Goal: Task Accomplishment & Management: Complete application form

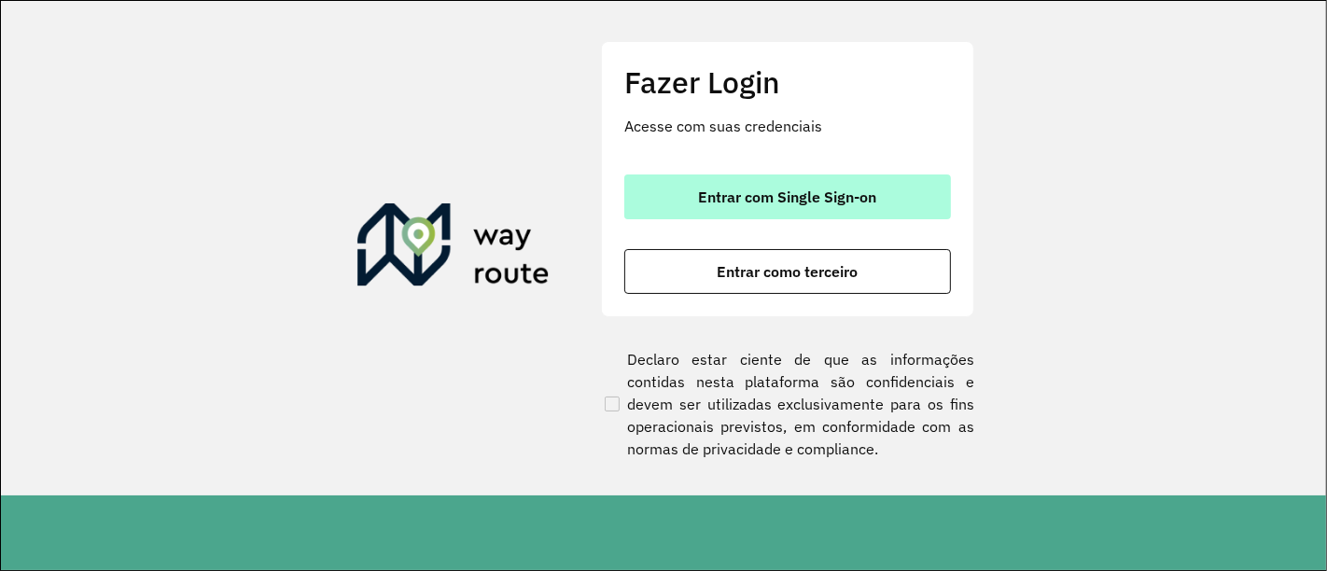
click at [748, 195] on span "Entrar com Single Sign-on" at bounding box center [788, 196] width 178 height 15
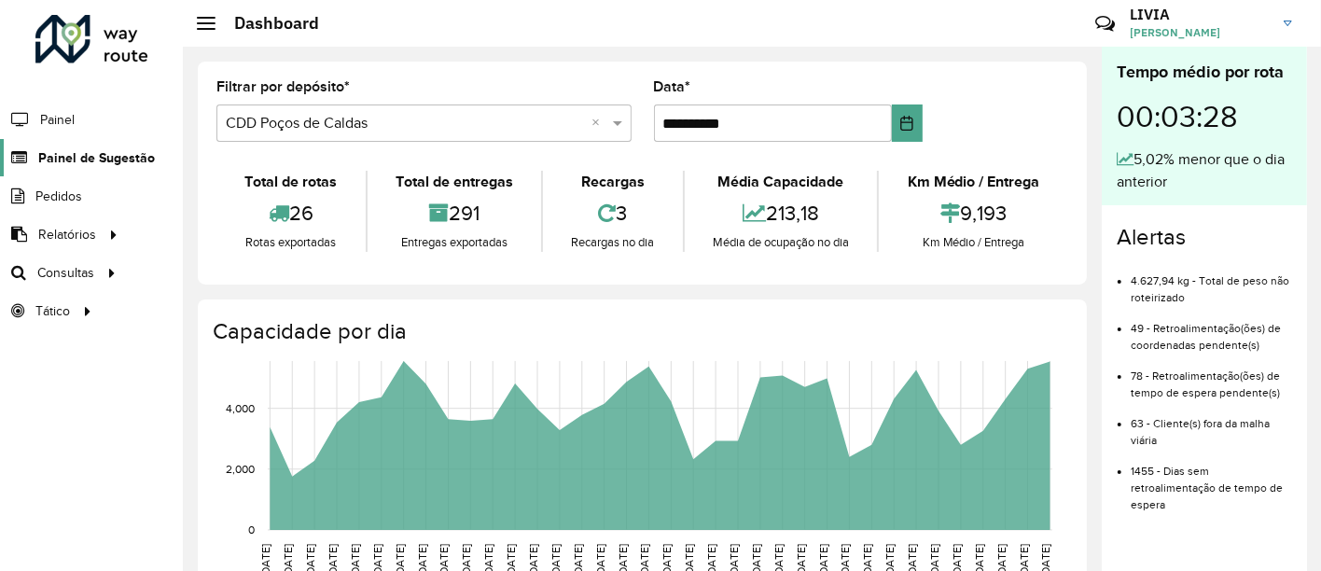
click at [91, 148] on span "Painel de Sugestão" at bounding box center [96, 158] width 117 height 20
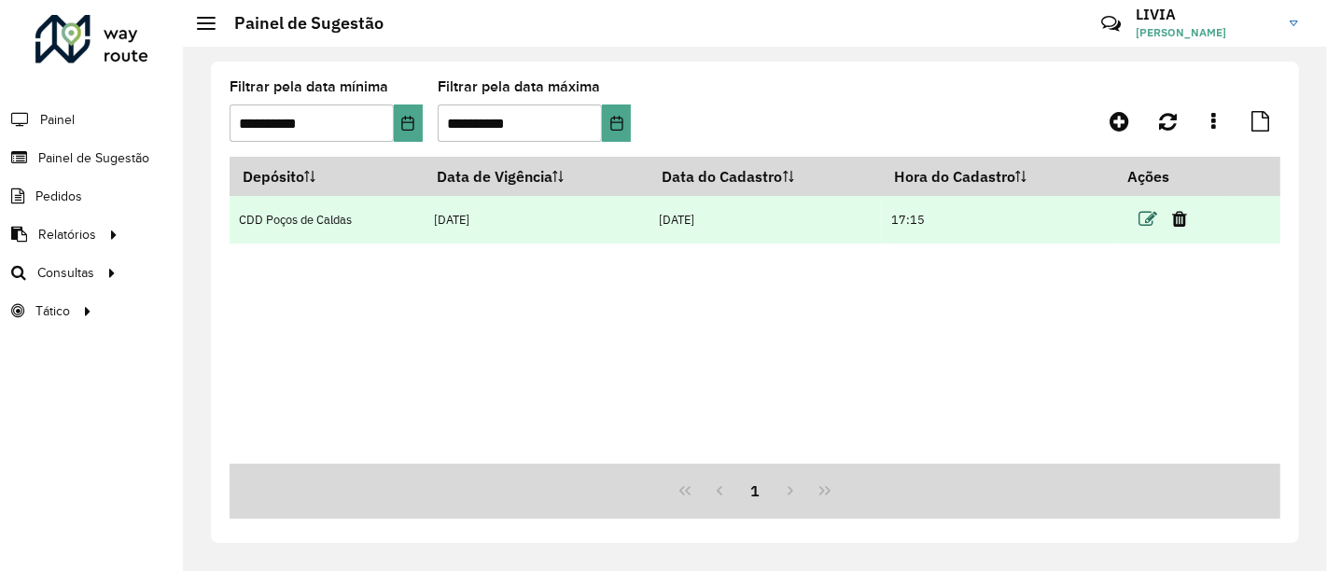
click at [1156, 216] on icon at bounding box center [1147, 219] width 19 height 19
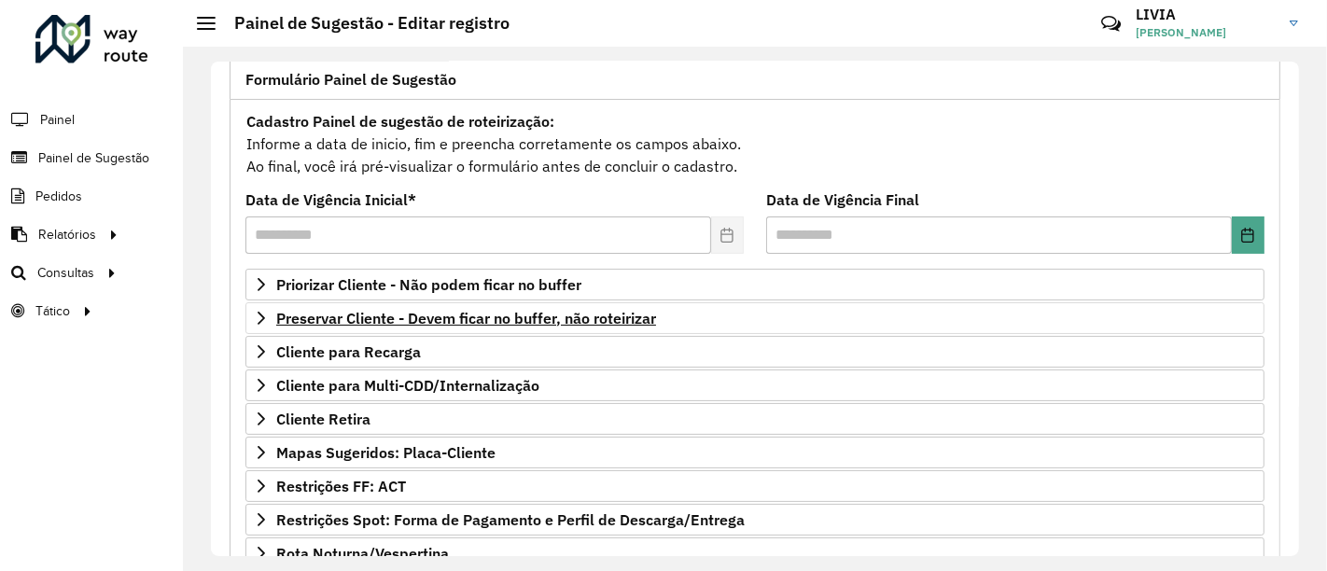
scroll to position [207, 0]
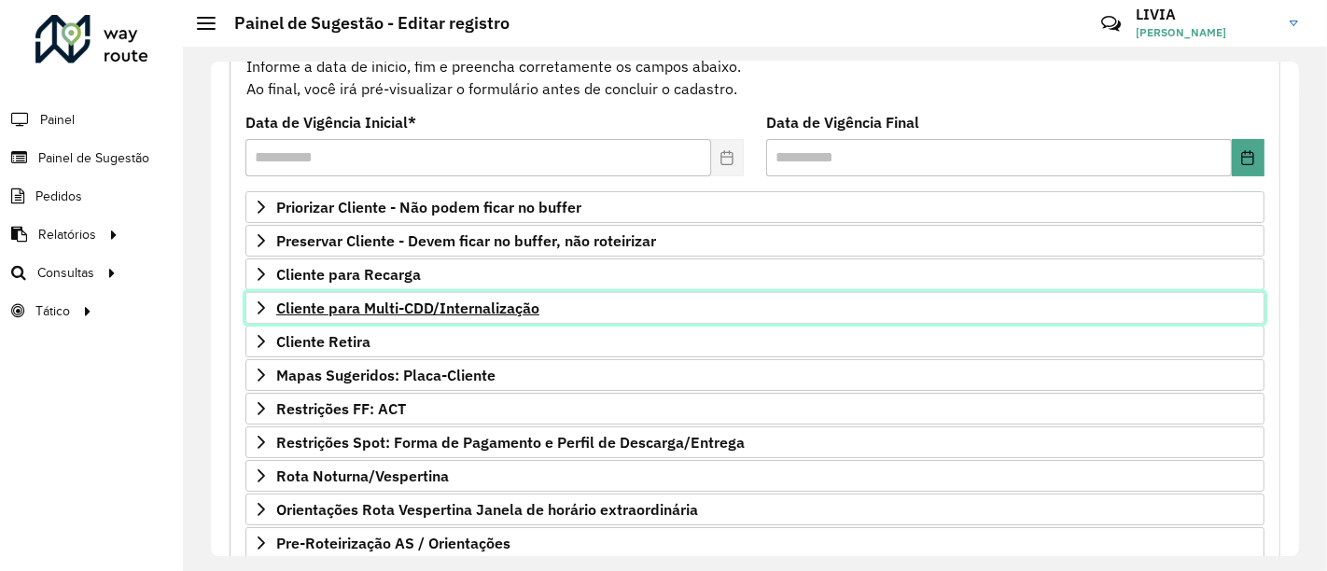
click at [337, 308] on span "Cliente para Multi-CDD/Internalização" at bounding box center [407, 307] width 263 height 15
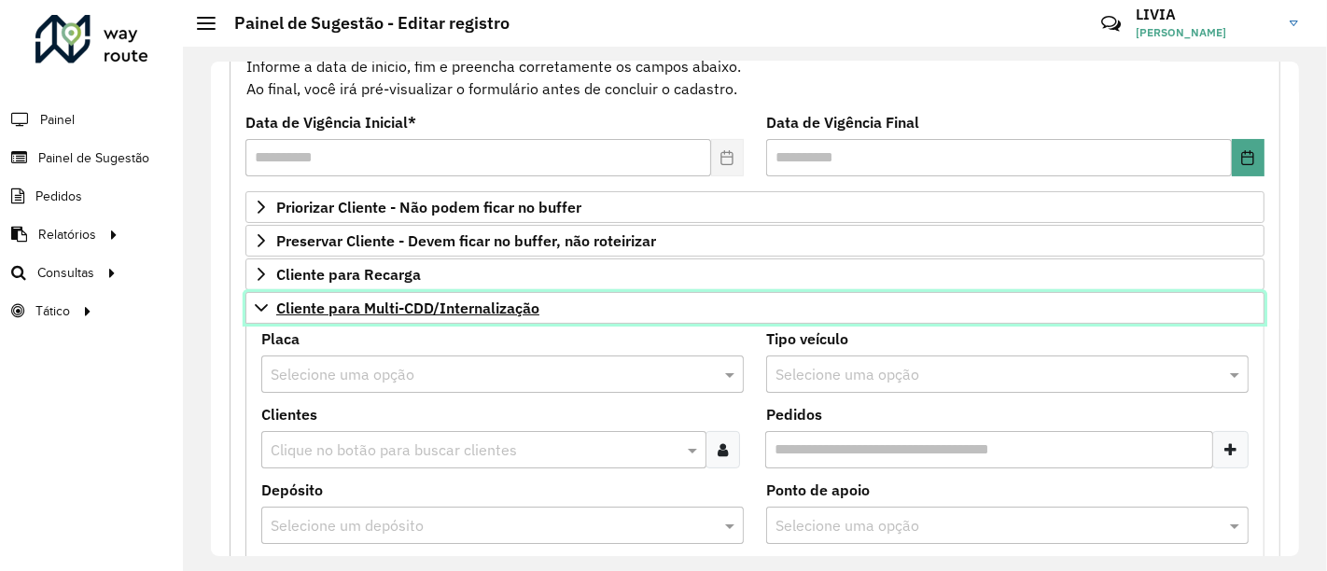
click at [337, 308] on span "Cliente para Multi-CDD/Internalização" at bounding box center [407, 307] width 263 height 15
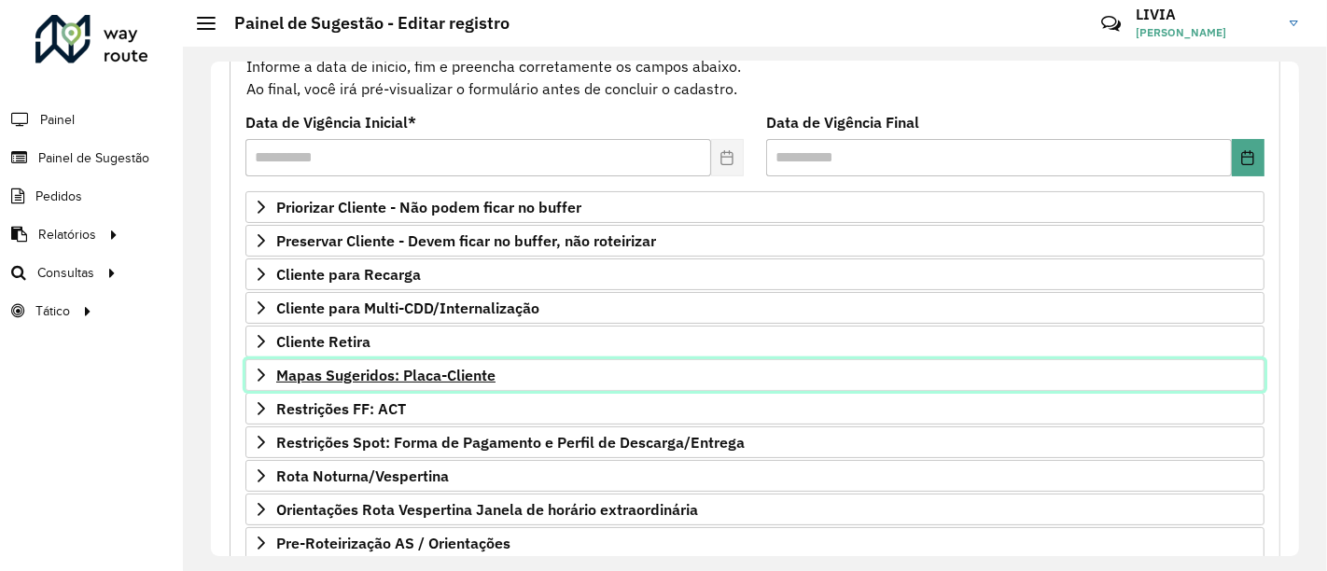
click at [343, 368] on span "Mapas Sugeridos: Placa-Cliente" at bounding box center [385, 375] width 219 height 15
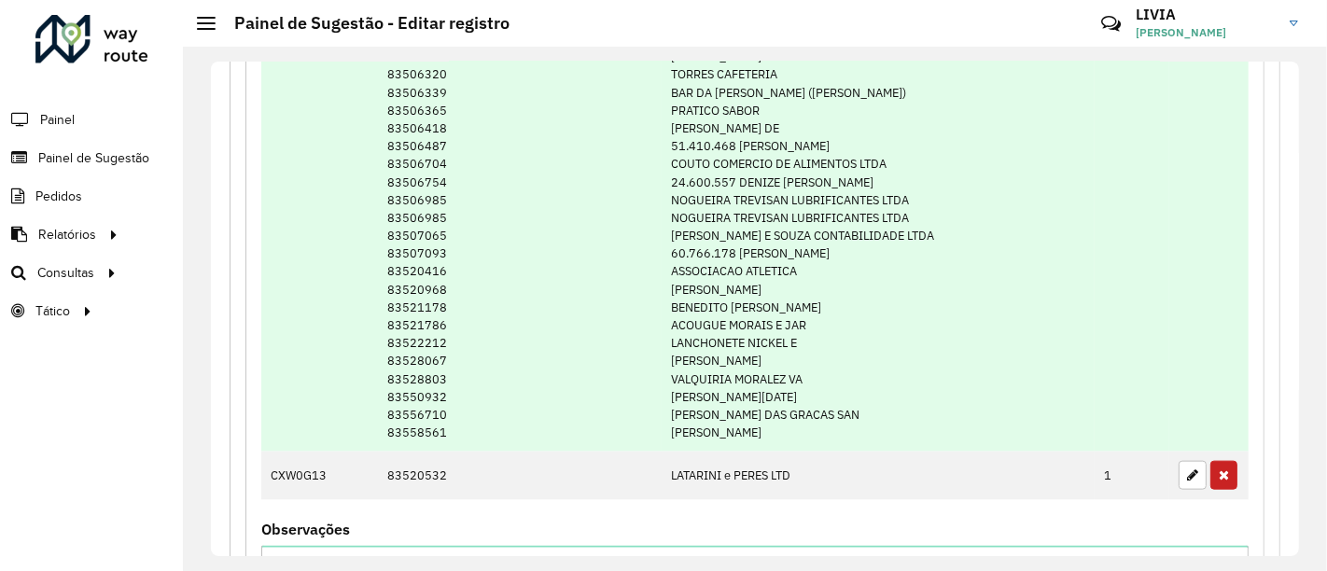
scroll to position [1866, 0]
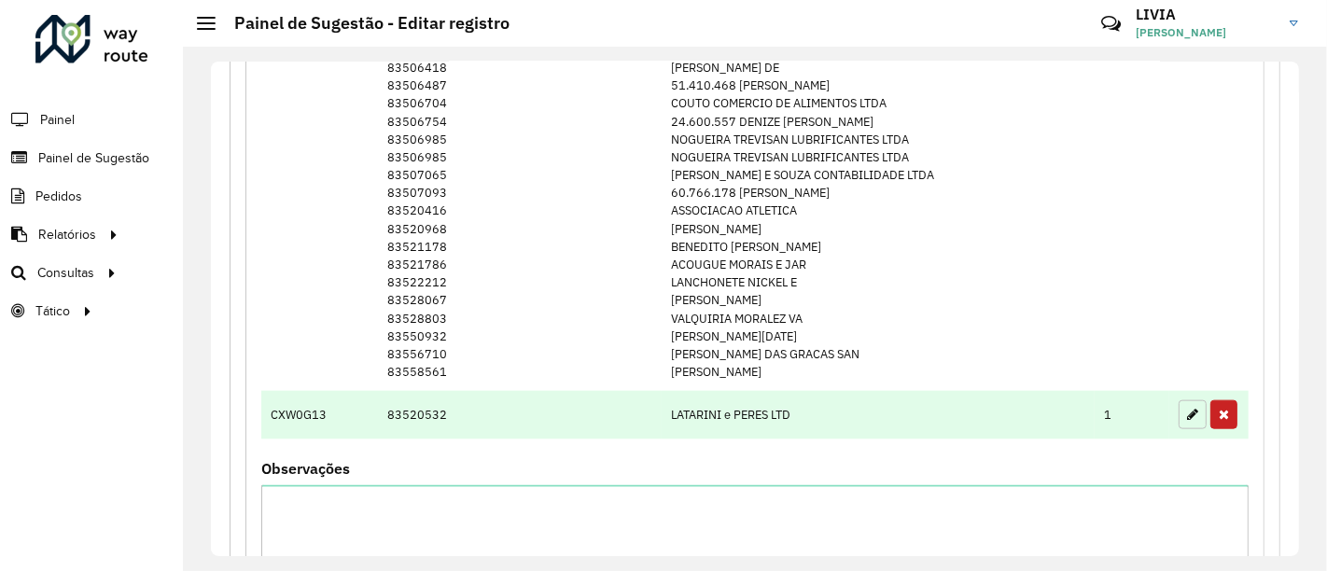
click at [1198, 406] on button "button" at bounding box center [1193, 414] width 28 height 29
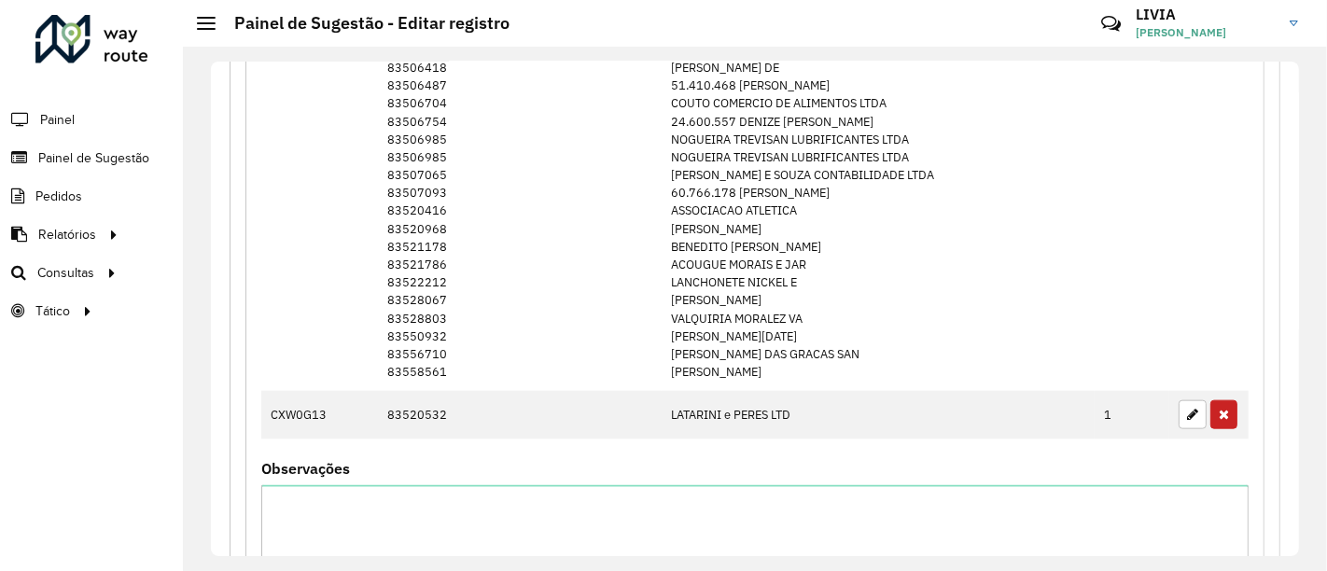
type input "*"
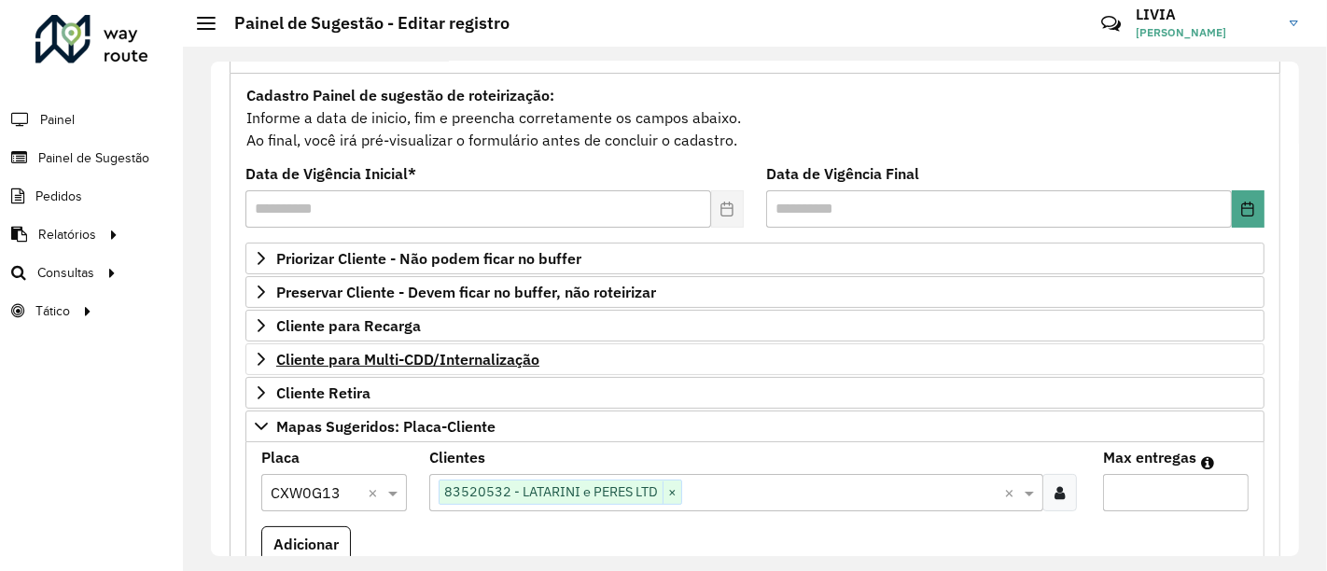
scroll to position [311, 0]
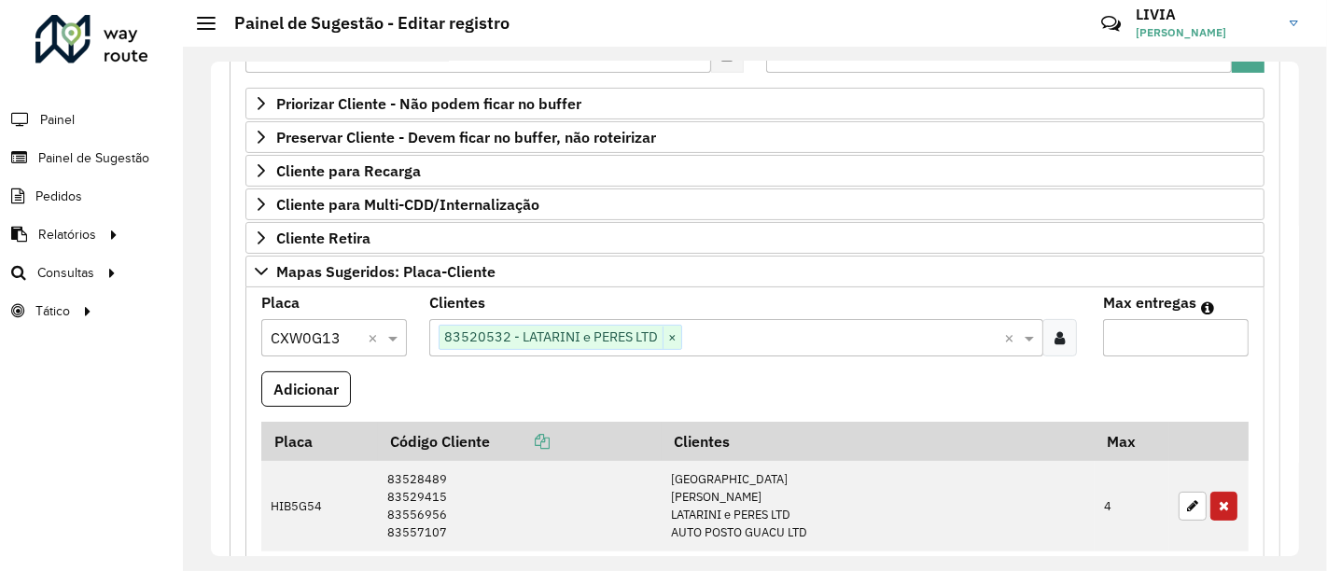
click at [678, 333] on span "×" at bounding box center [672, 338] width 19 height 22
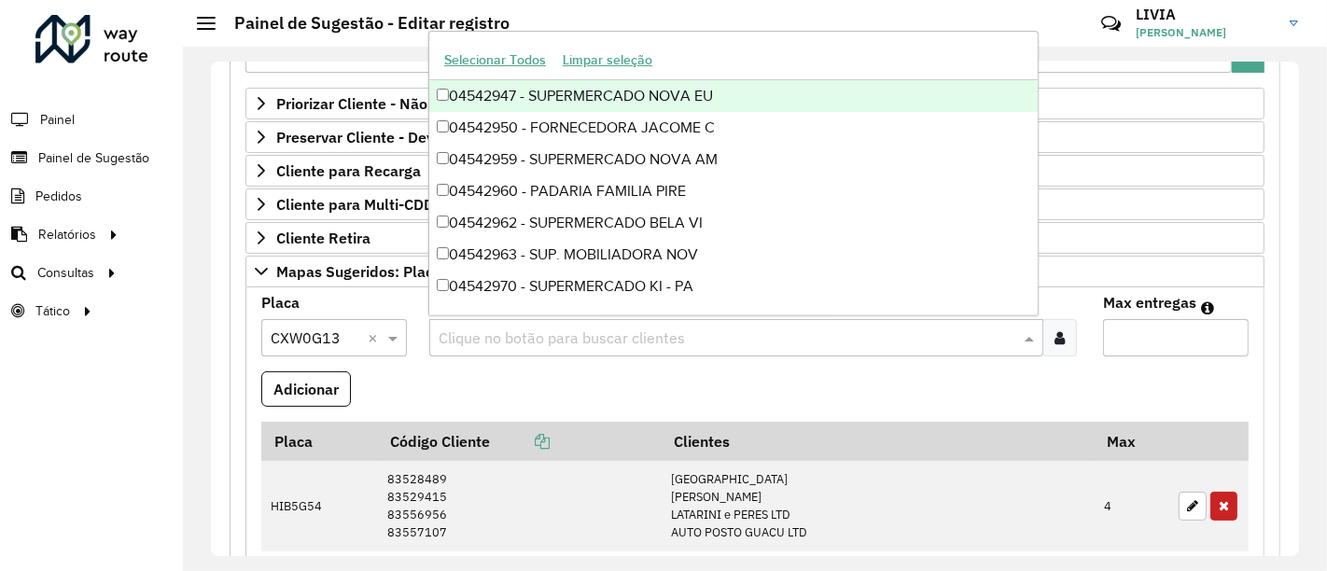
click at [621, 331] on input "text" at bounding box center [726, 339] width 585 height 22
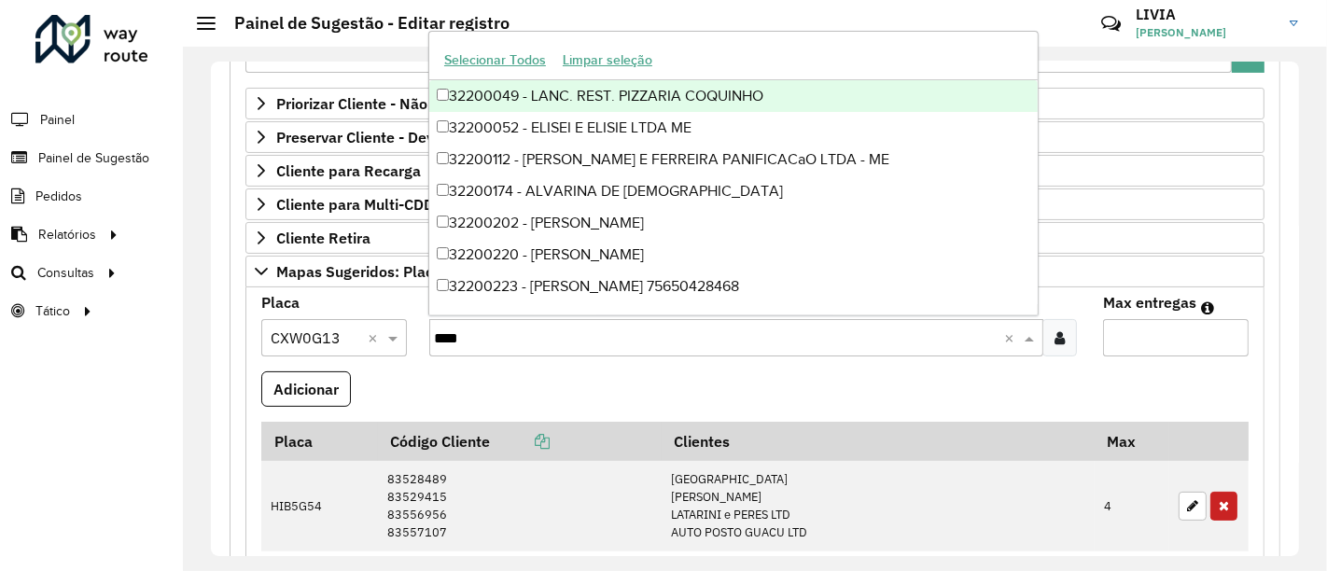
paste input "***"
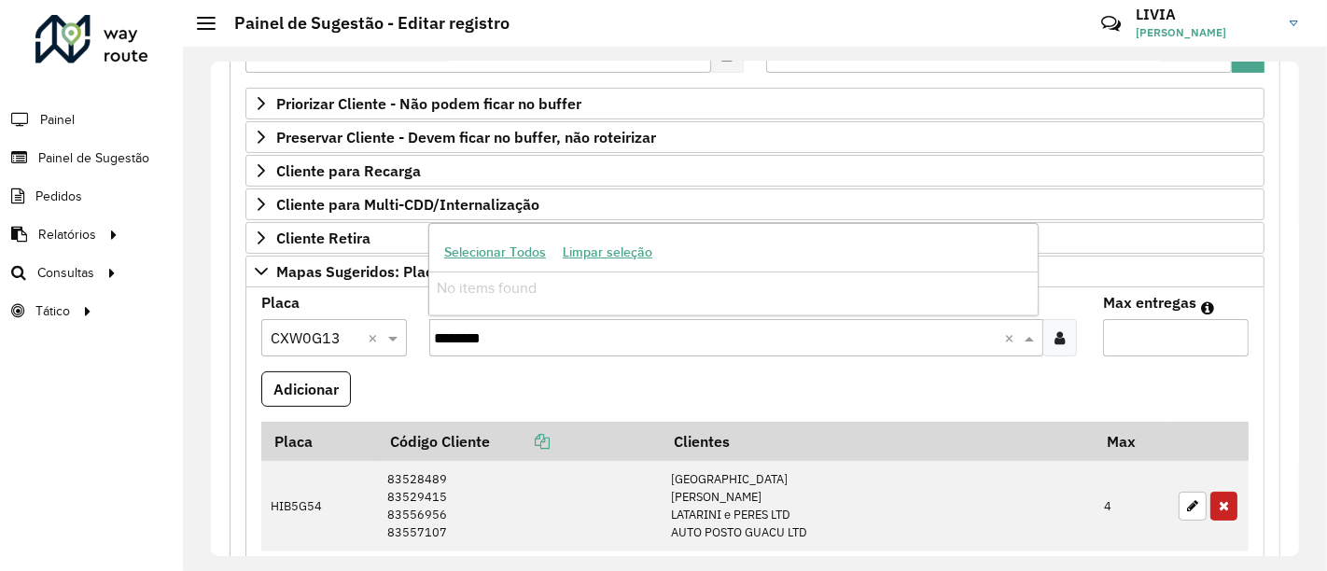
type input "*********"
drag, startPoint x: 533, startPoint y: 334, endPoint x: 405, endPoint y: 323, distance: 128.3
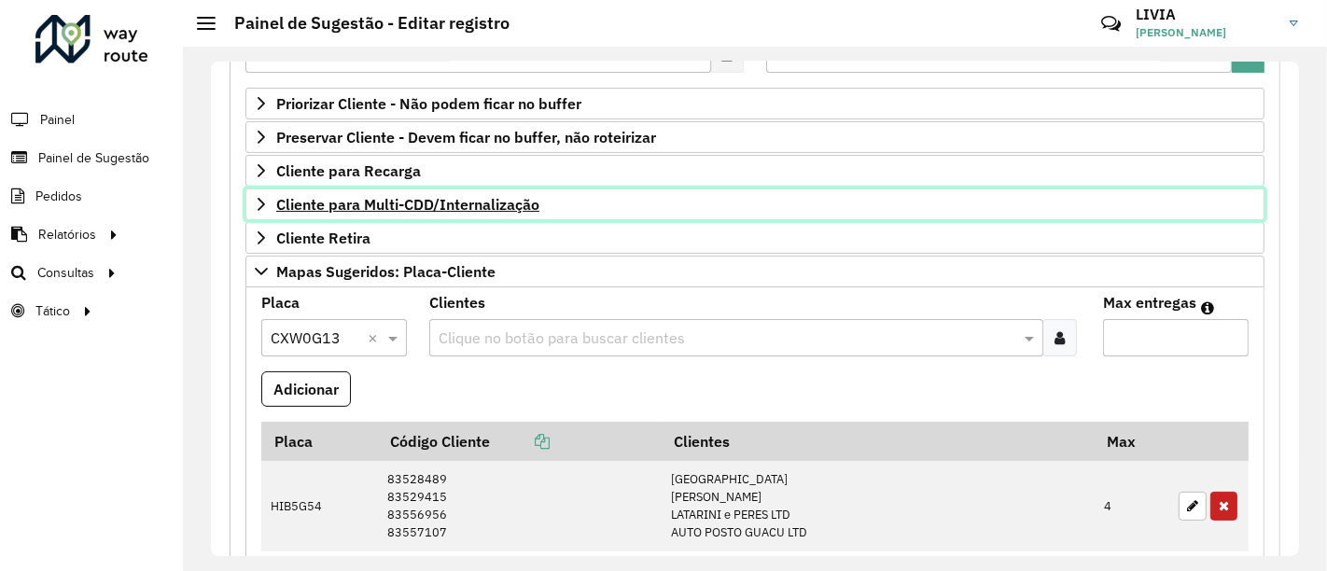
click at [371, 198] on span "Cliente para Multi-CDD/Internalização" at bounding box center [407, 204] width 263 height 15
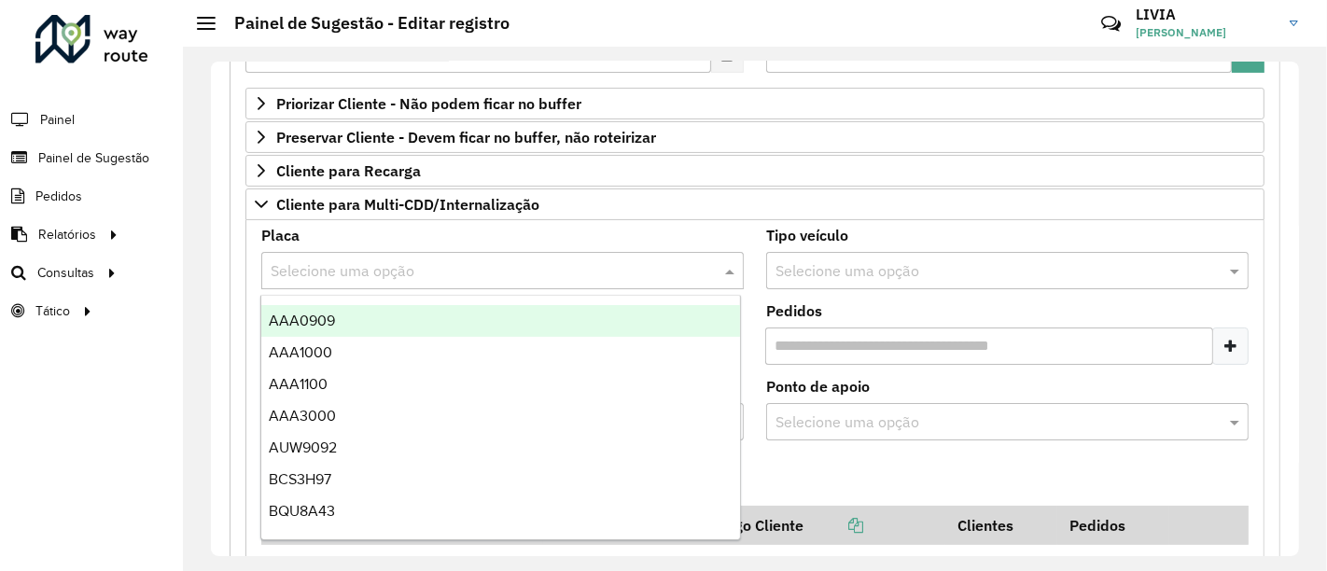
click at [348, 269] on input "text" at bounding box center [484, 271] width 426 height 22
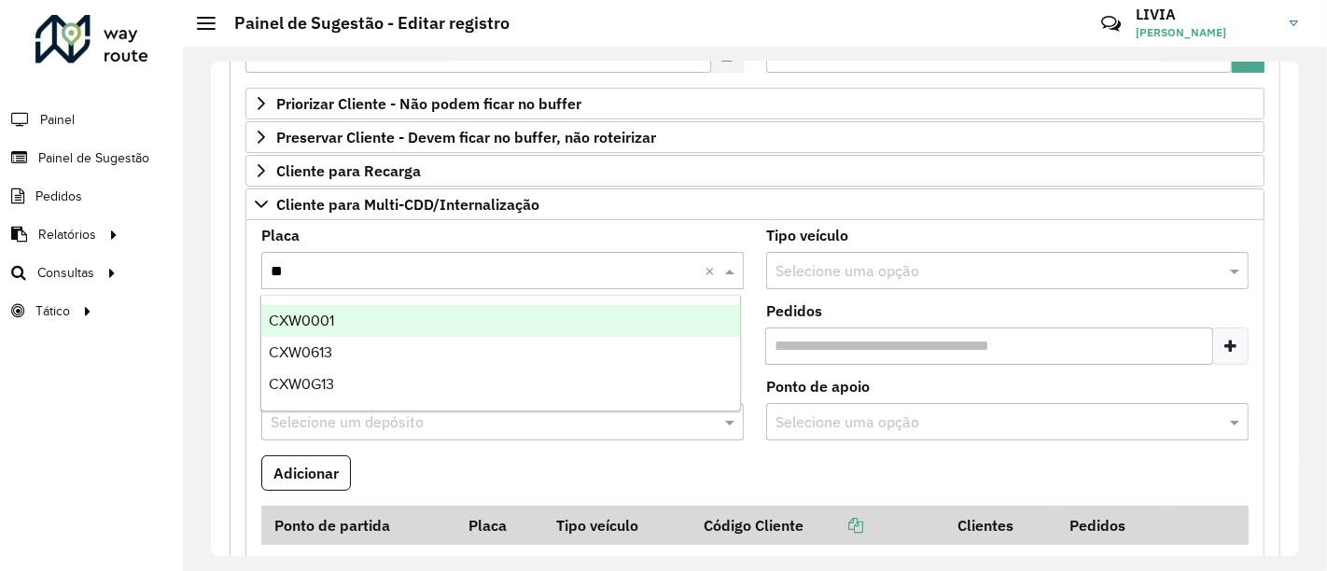
type input "***"
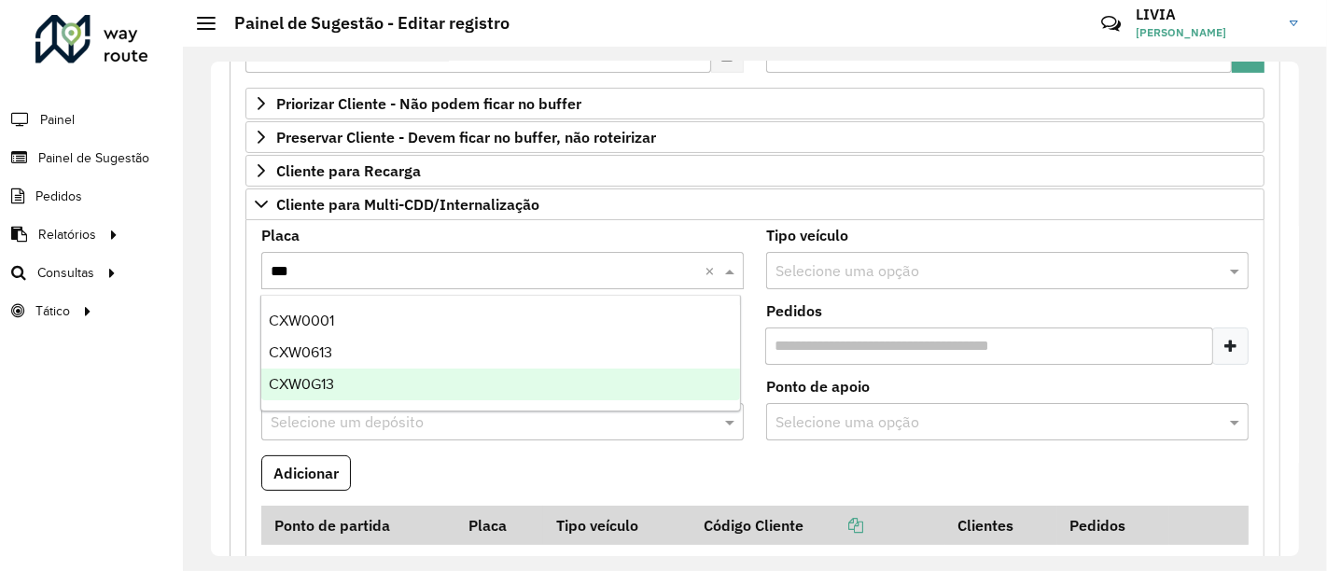
click at [322, 388] on span "CXW0G13" at bounding box center [301, 384] width 65 height 16
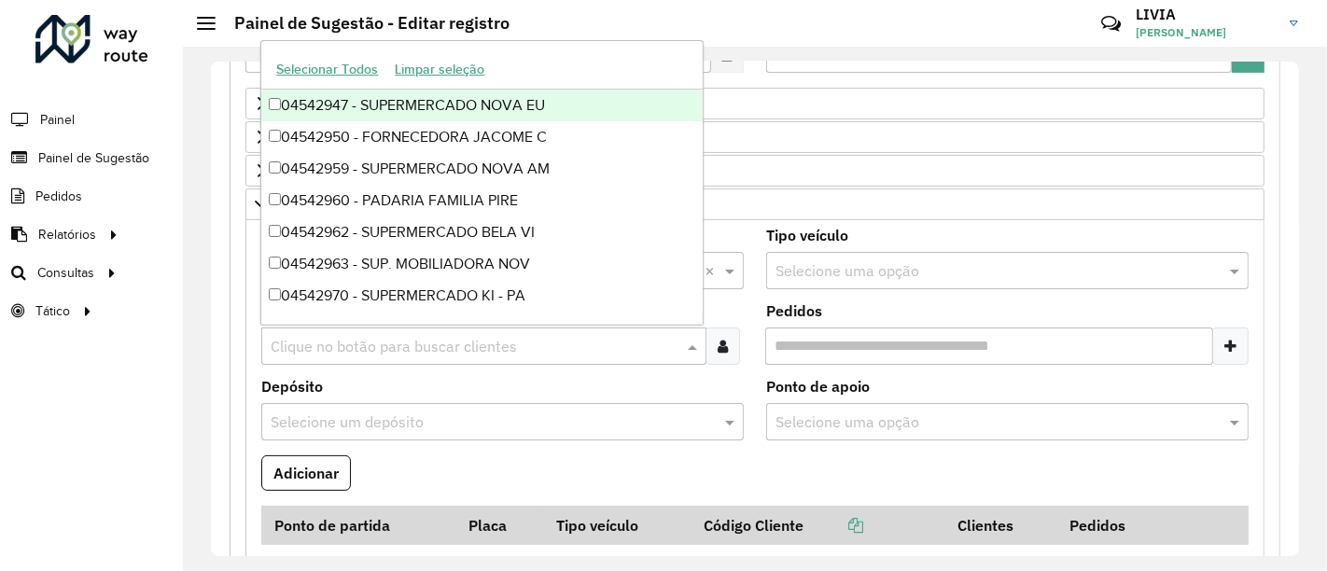
click at [322, 342] on input "text" at bounding box center [474, 347] width 417 height 22
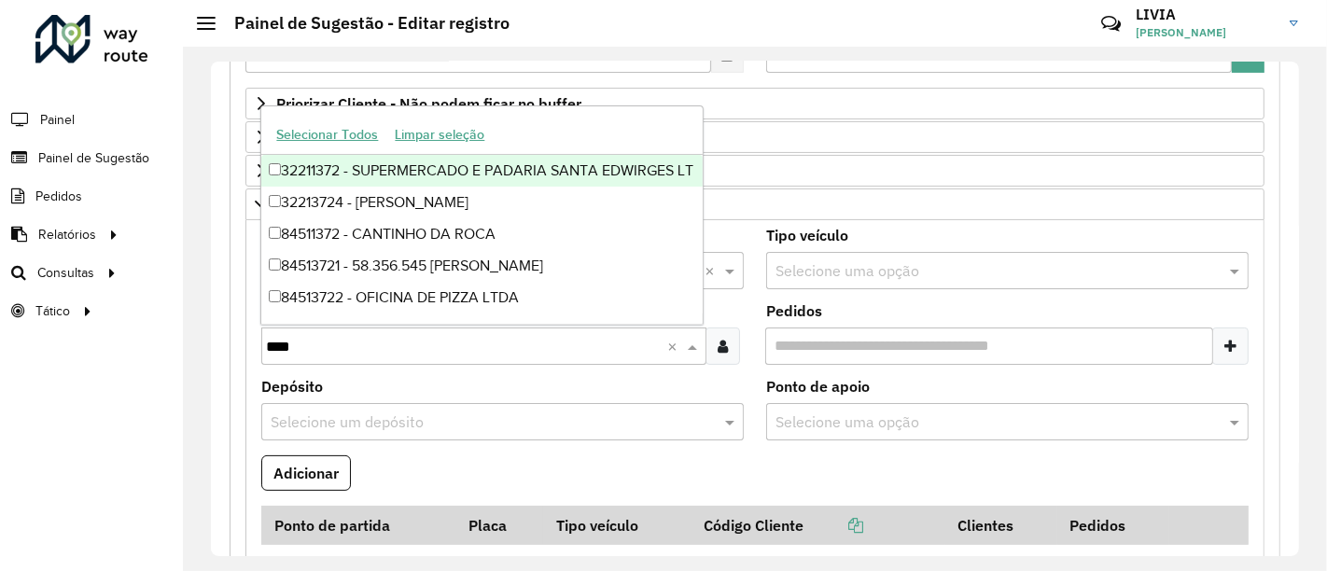
type input "*****"
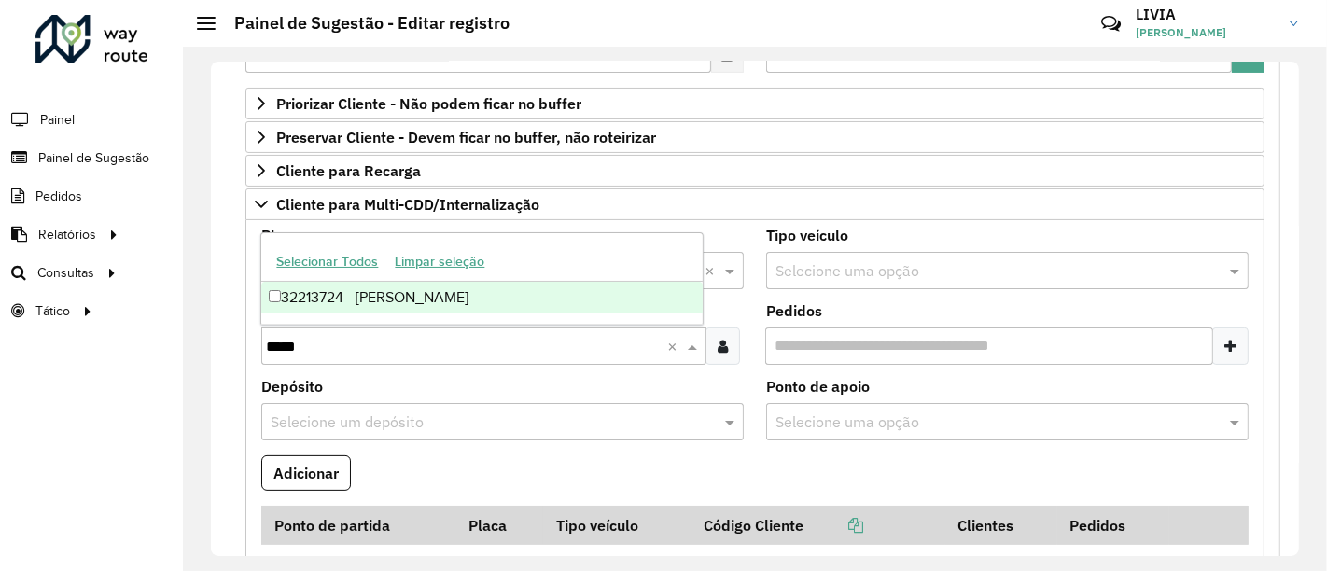
click at [469, 295] on div "32213724 - [PERSON_NAME]" at bounding box center [481, 298] width 441 height 32
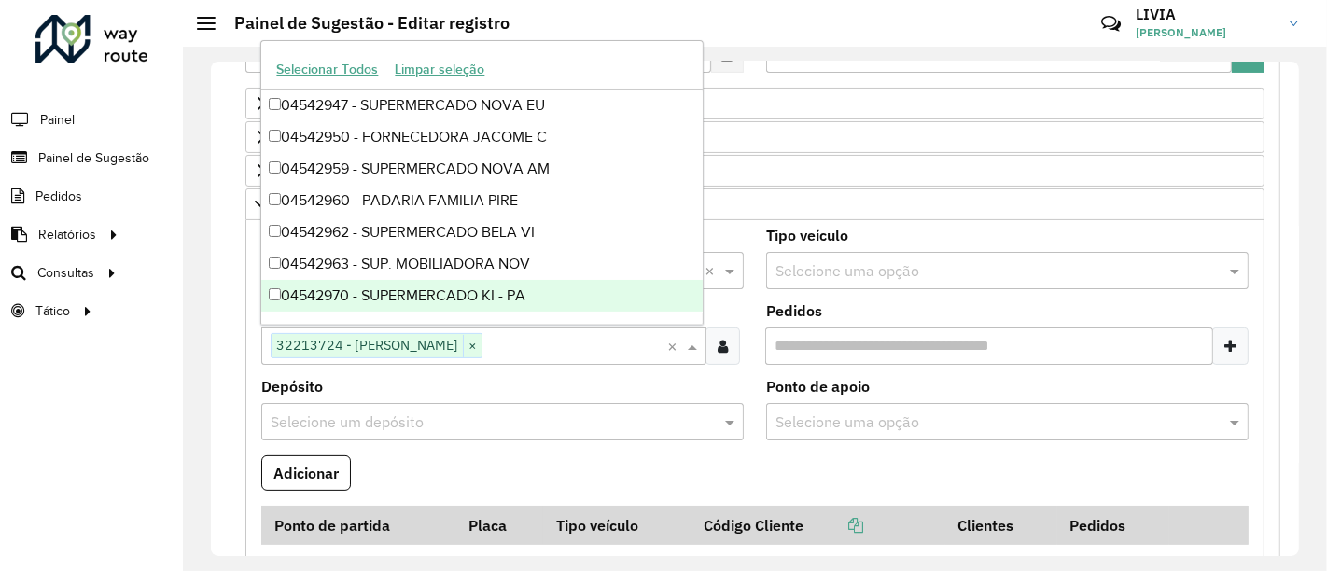
click at [450, 455] on formly-field "Adicionar" at bounding box center [755, 480] width 1010 height 50
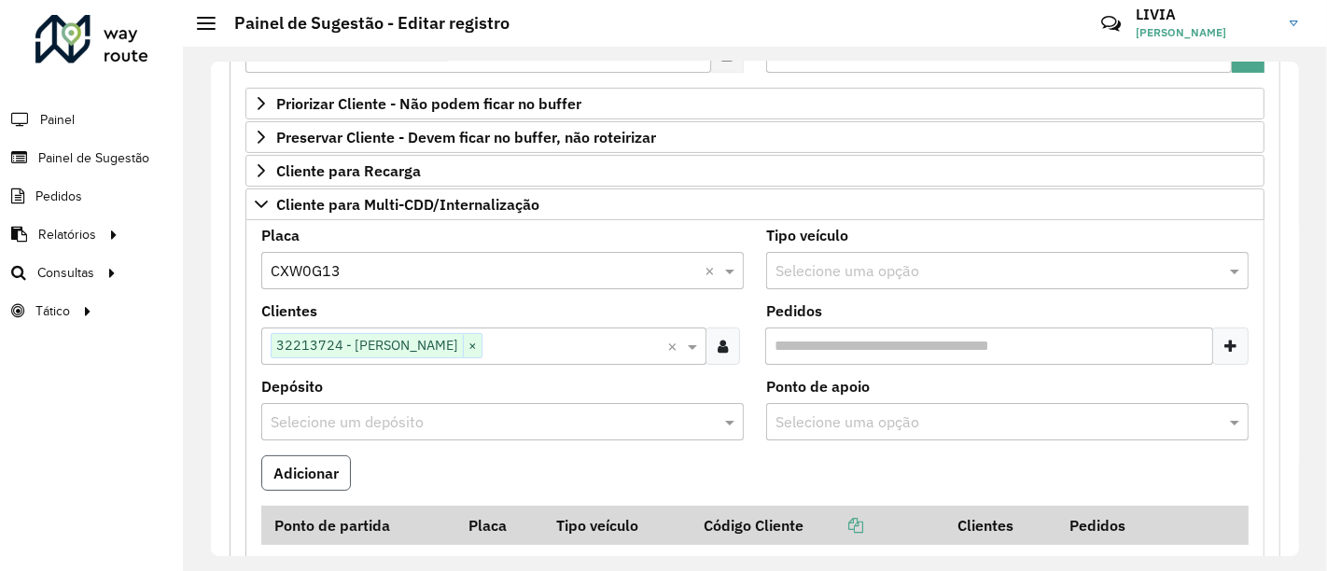
click at [322, 462] on button "Adicionar" at bounding box center [306, 472] width 90 height 35
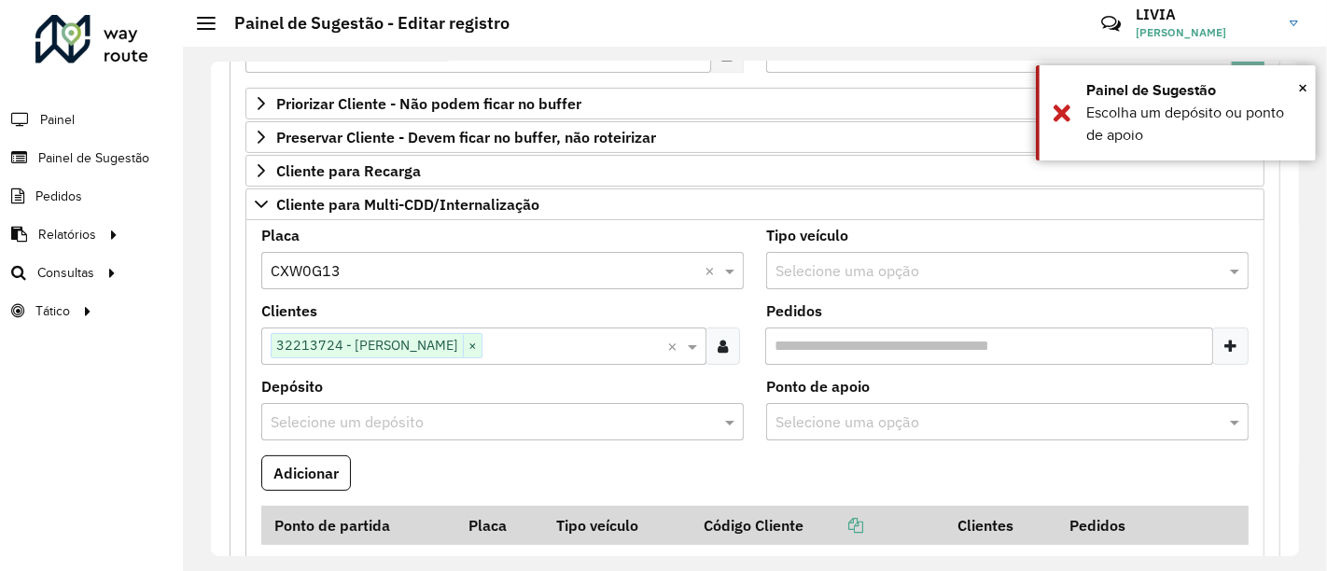
click at [394, 436] on div "Selecione um depósito" at bounding box center [502, 421] width 482 height 37
click at [404, 422] on input "text" at bounding box center [484, 423] width 426 height 22
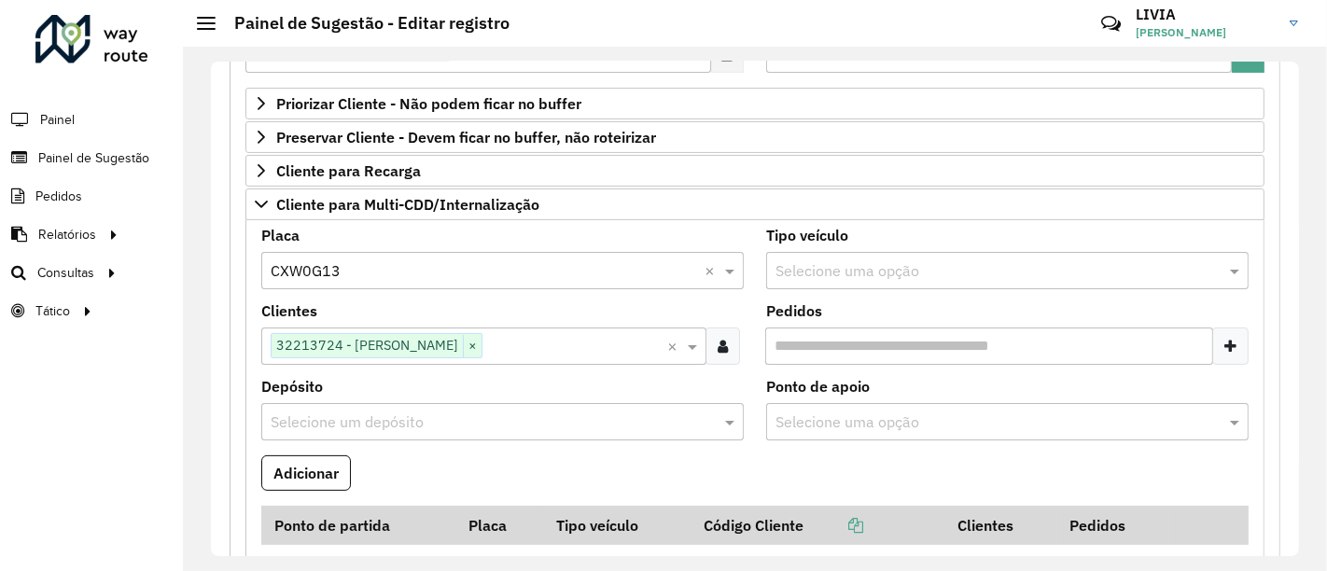
click at [535, 429] on input "text" at bounding box center [484, 423] width 426 height 22
click at [733, 419] on span at bounding box center [731, 422] width 23 height 22
click at [727, 419] on span at bounding box center [731, 422] width 23 height 22
click at [570, 449] on formly-field "Depósito Selecione um depósito" at bounding box center [502, 418] width 505 height 76
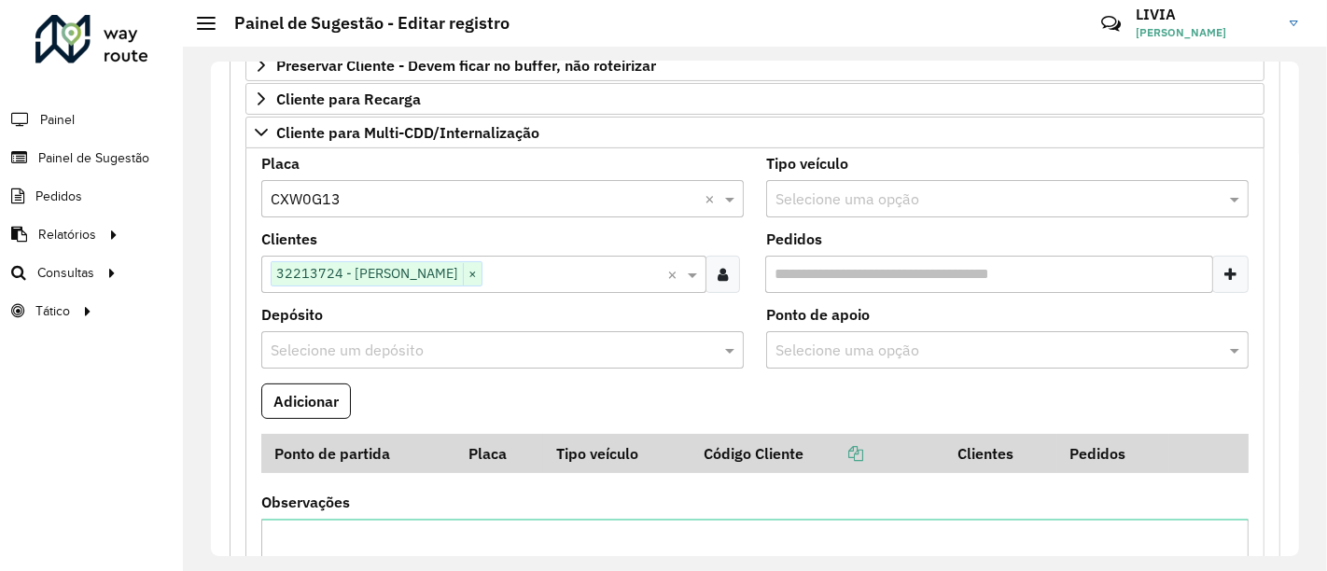
scroll to position [414, 0]
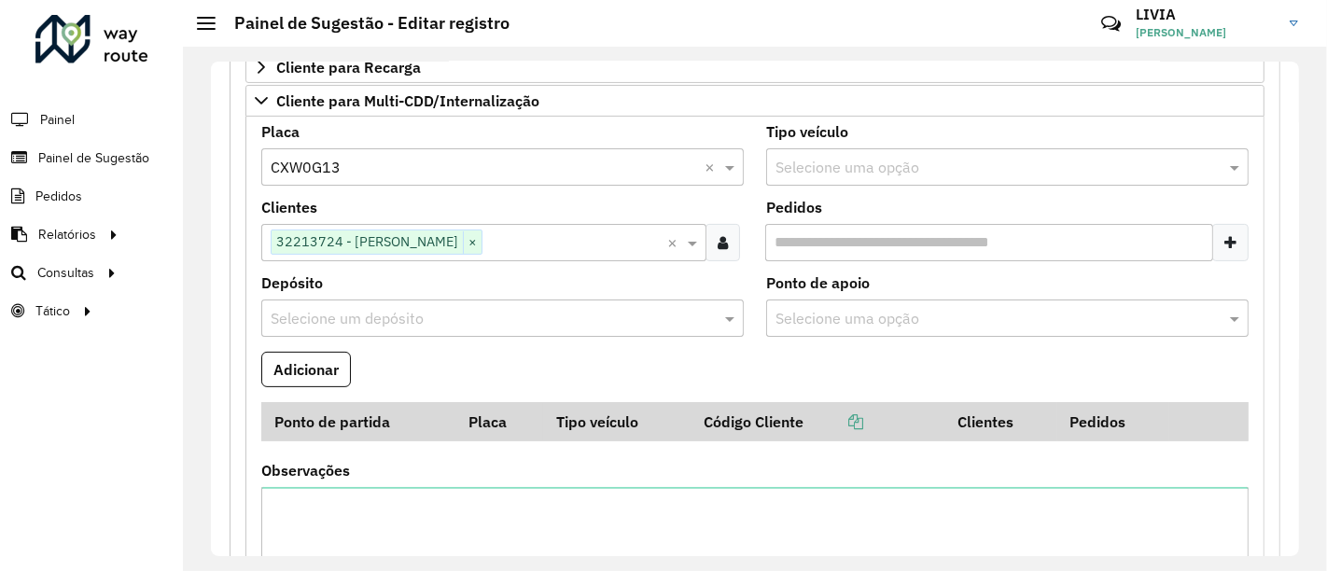
click at [904, 253] on input "Pedidos" at bounding box center [989, 242] width 448 height 37
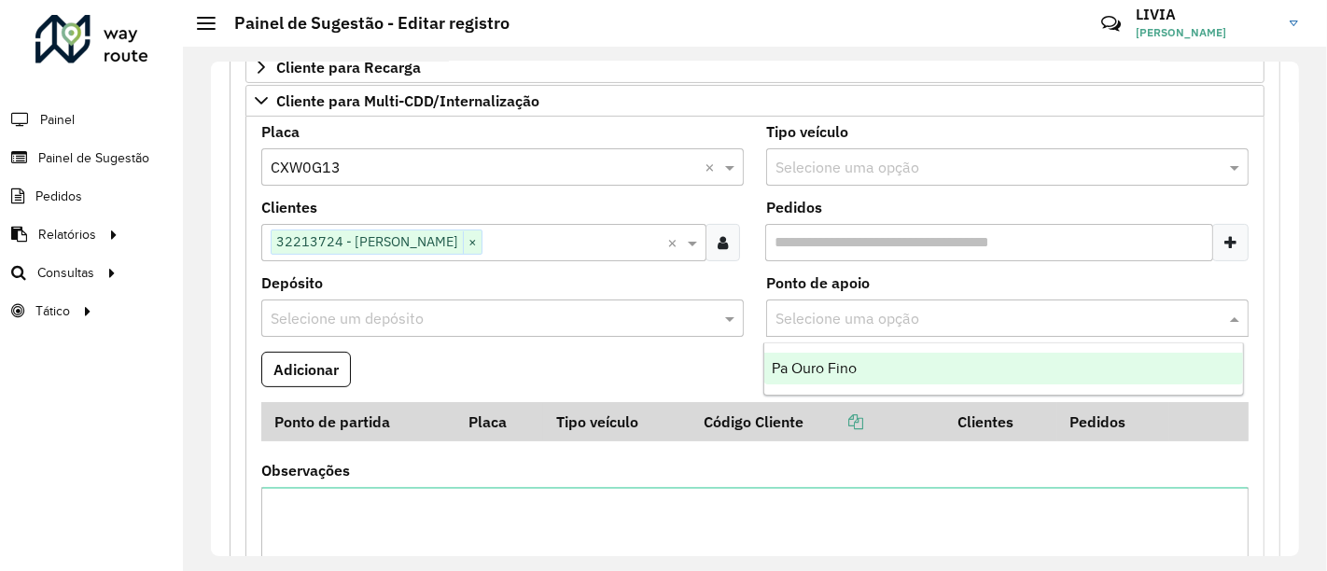
click at [972, 318] on input "text" at bounding box center [988, 319] width 426 height 22
click at [873, 315] on input "text" at bounding box center [988, 319] width 426 height 22
drag, startPoint x: 489, startPoint y: 383, endPoint x: 523, endPoint y: 342, distance: 53.0
click at [493, 380] on formly-field "Adicionar" at bounding box center [755, 377] width 1010 height 50
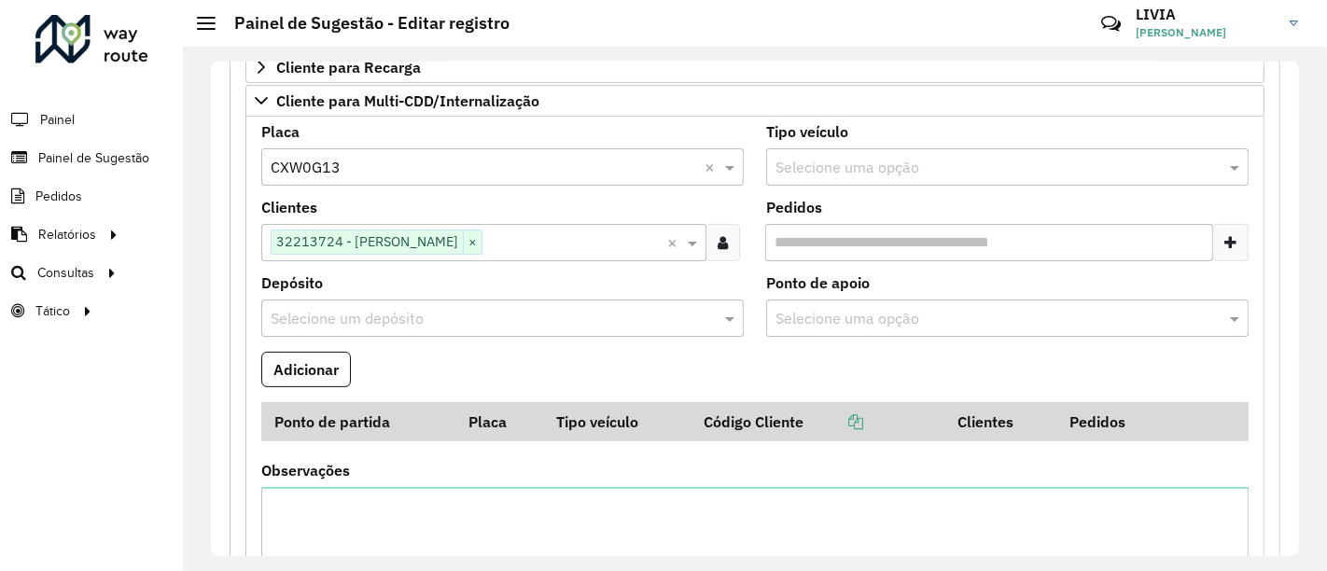
click at [509, 315] on input "text" at bounding box center [484, 319] width 426 height 22
type input "********"
click at [325, 362] on button "Adicionar" at bounding box center [306, 369] width 90 height 35
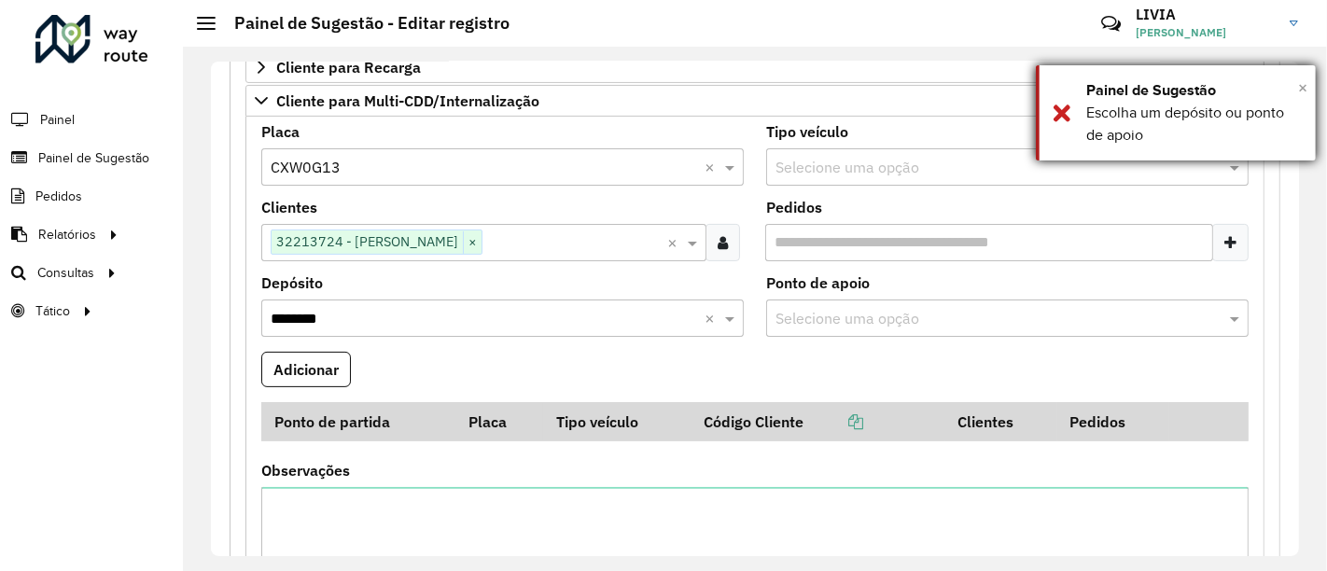
click at [1299, 82] on span "×" at bounding box center [1302, 87] width 9 height 21
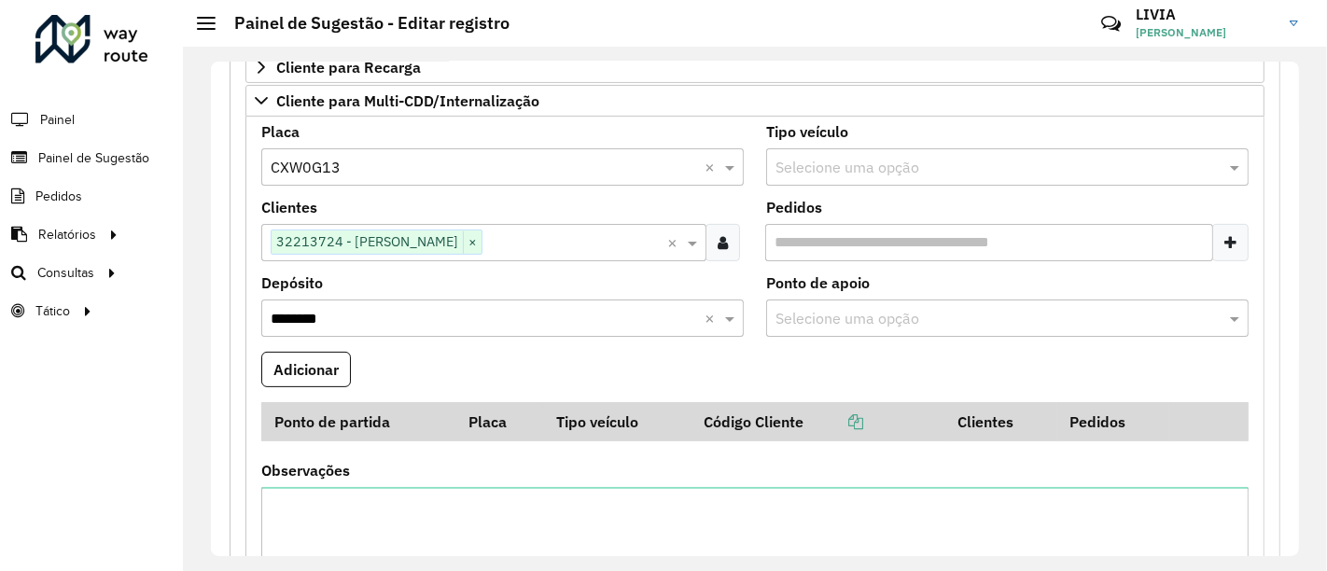
click at [882, 310] on input "text" at bounding box center [988, 319] width 426 height 22
type input "********"
click at [1247, 300] on formly-field "Ponto de apoio Selecione uma opção ******** ×" at bounding box center [1007, 314] width 505 height 76
click at [468, 365] on formly-field "Adicionar" at bounding box center [755, 377] width 1010 height 50
click at [827, 308] on input "text" at bounding box center [988, 319] width 426 height 22
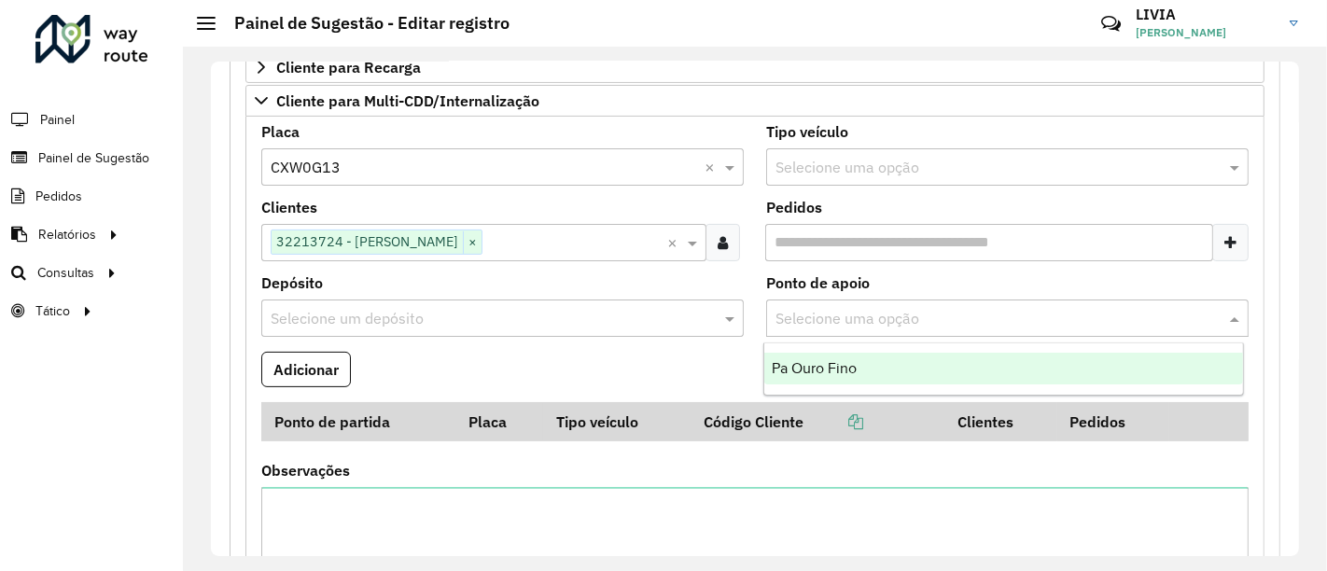
click at [827, 360] on span "Pa Ouro Fino" at bounding box center [814, 368] width 85 height 16
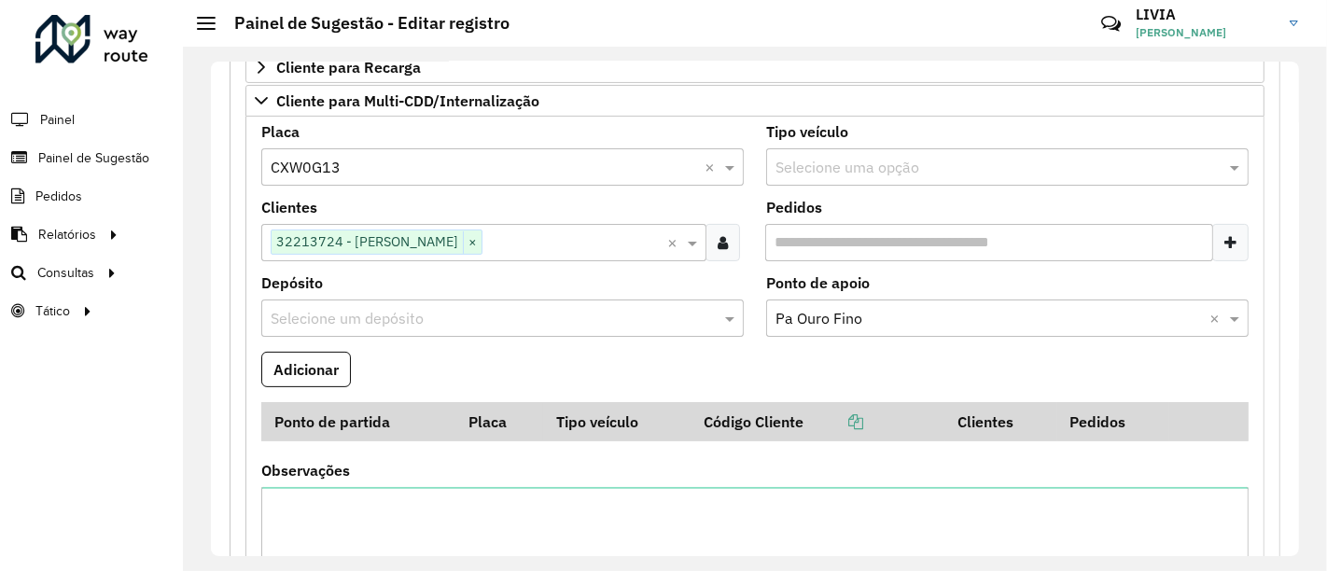
click at [572, 327] on div "Selecione um depósito" at bounding box center [502, 318] width 482 height 37
click at [297, 365] on button "Adicionar" at bounding box center [306, 369] width 90 height 35
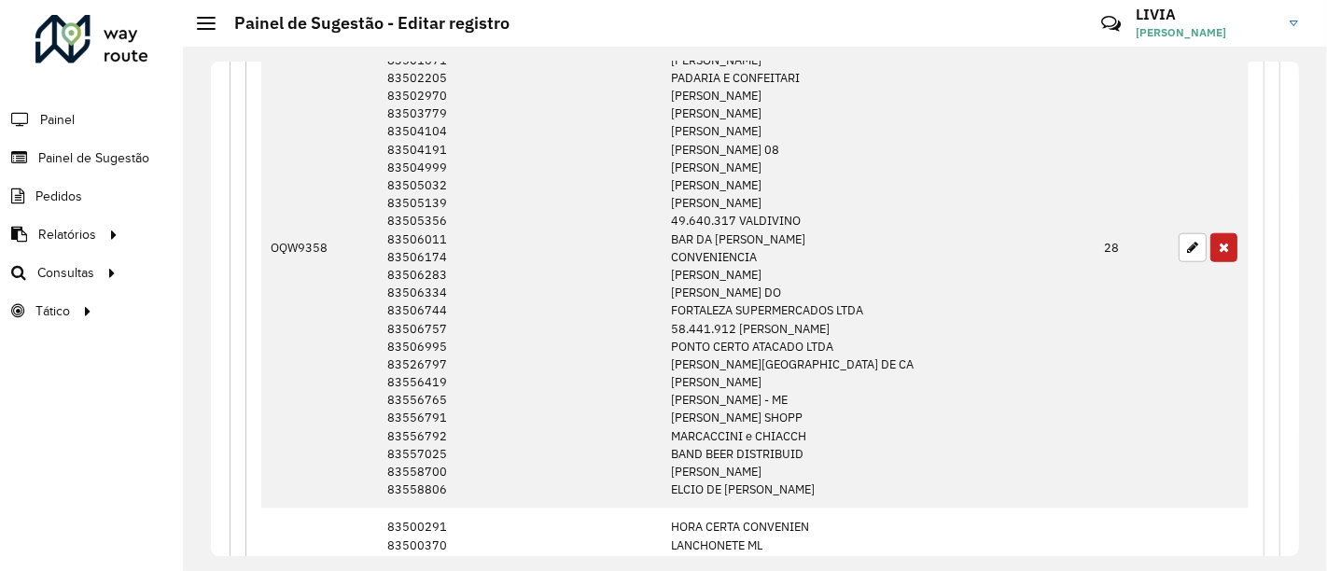
scroll to position [1555, 0]
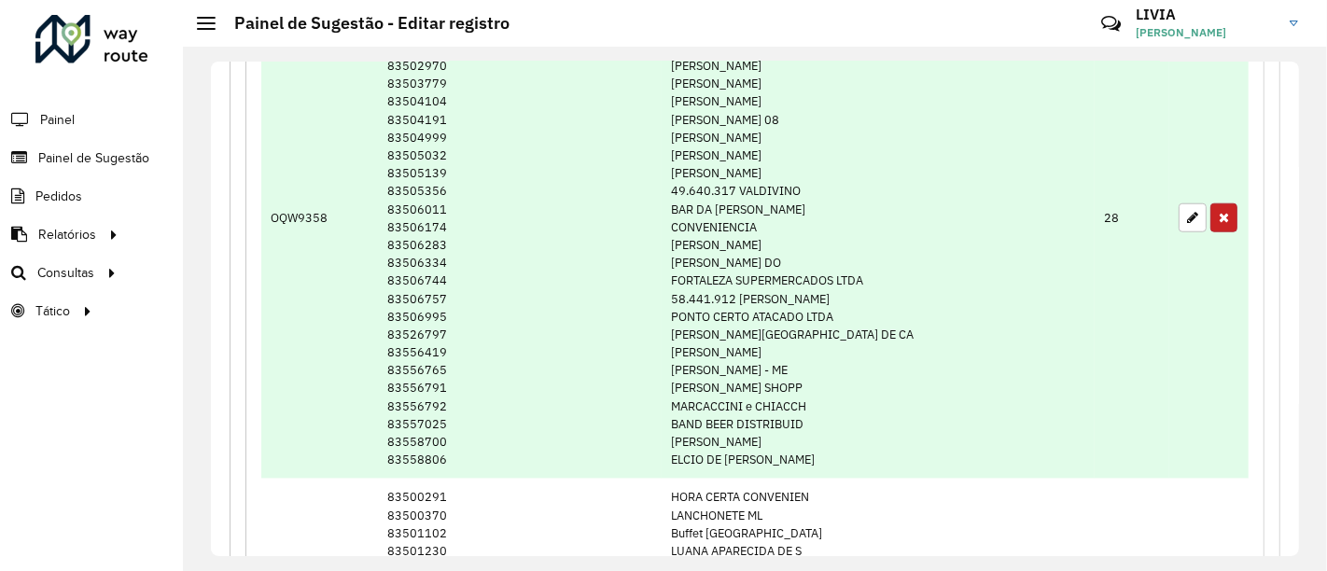
click at [1219, 212] on icon "button" at bounding box center [1224, 217] width 10 height 13
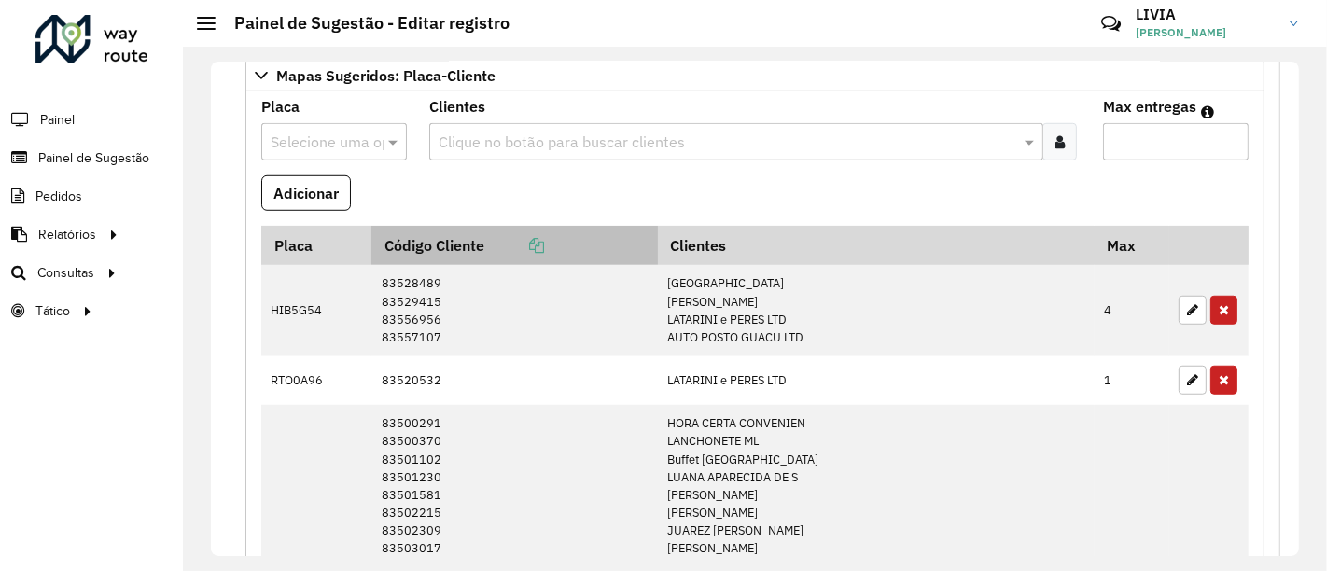
scroll to position [1137, 0]
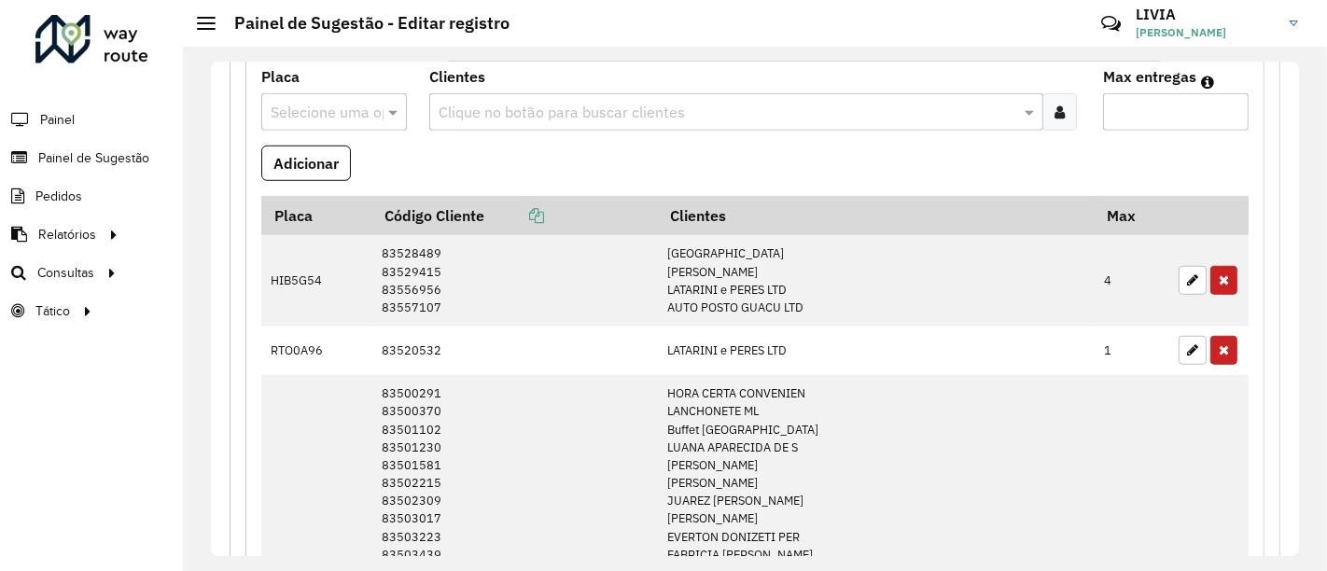
click at [316, 113] on input "text" at bounding box center [316, 113] width 90 height 22
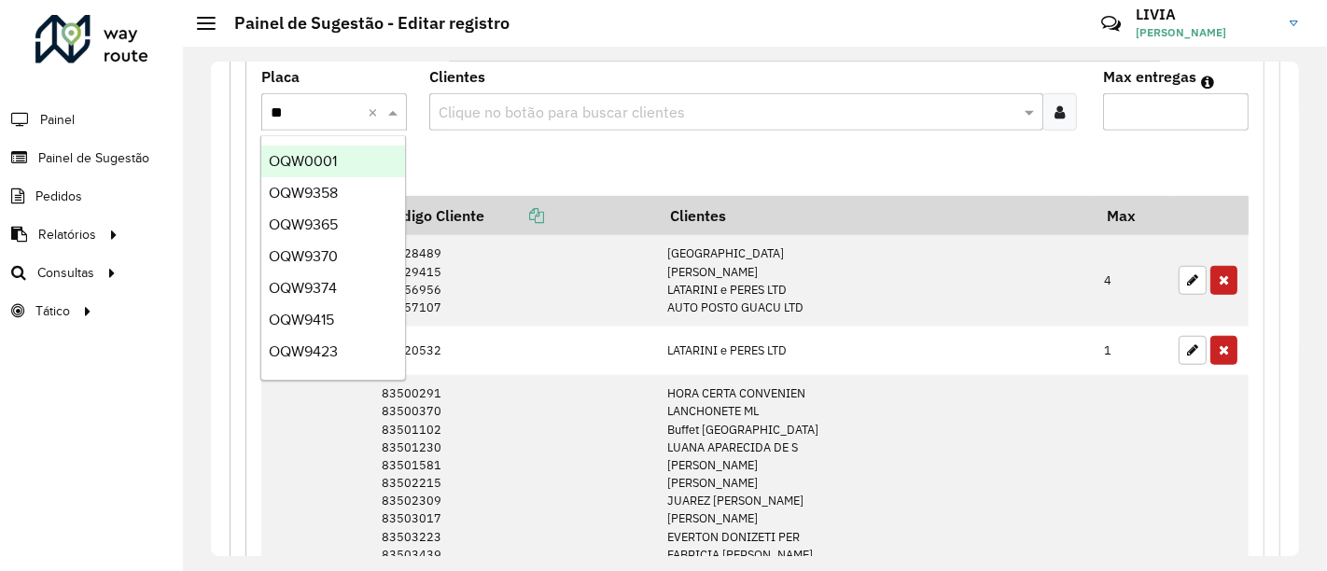
type input "***"
click at [328, 191] on span "OQW9358" at bounding box center [303, 193] width 69 height 16
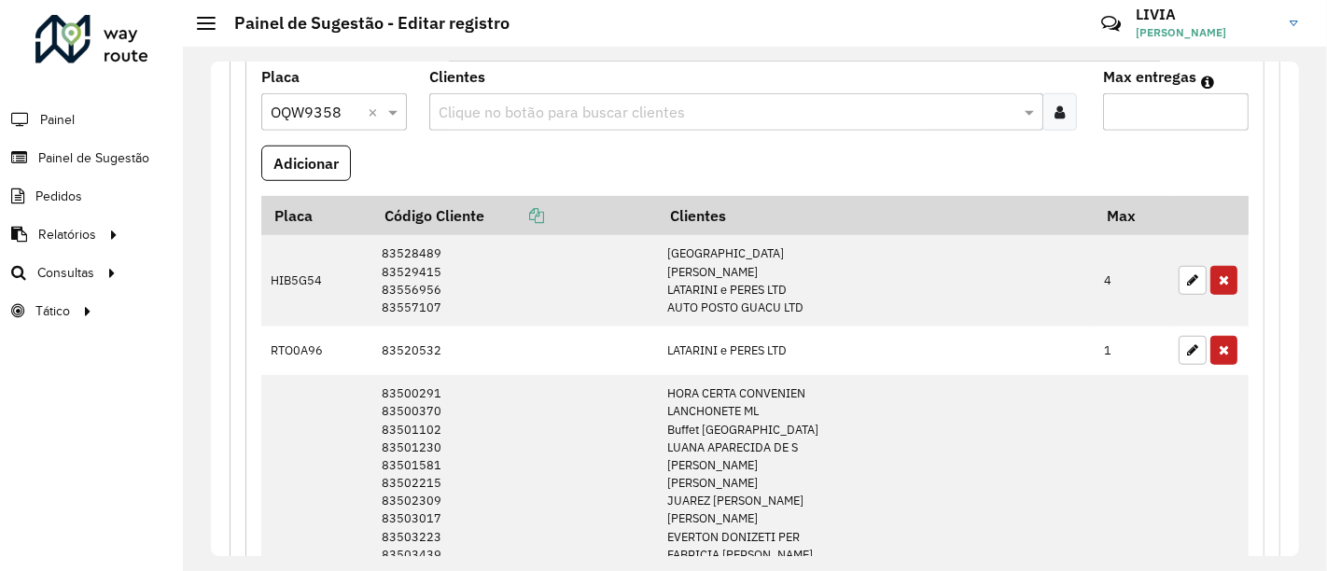
click at [1054, 105] on icon at bounding box center [1059, 112] width 10 height 15
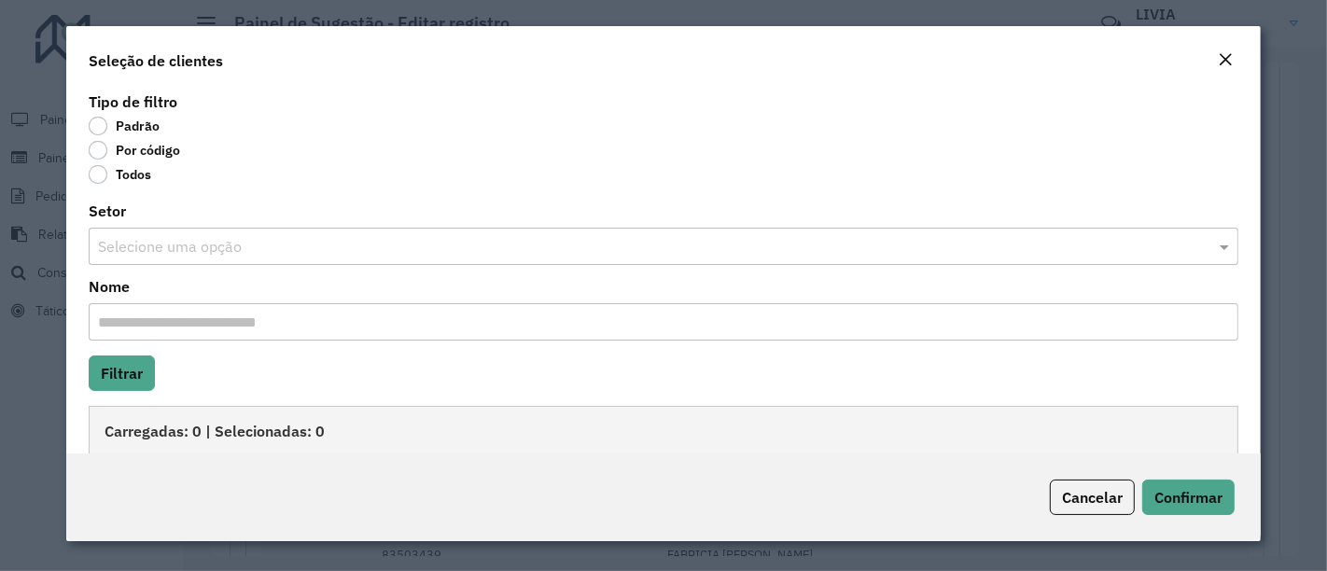
click at [101, 154] on label "Por código" at bounding box center [134, 150] width 91 height 19
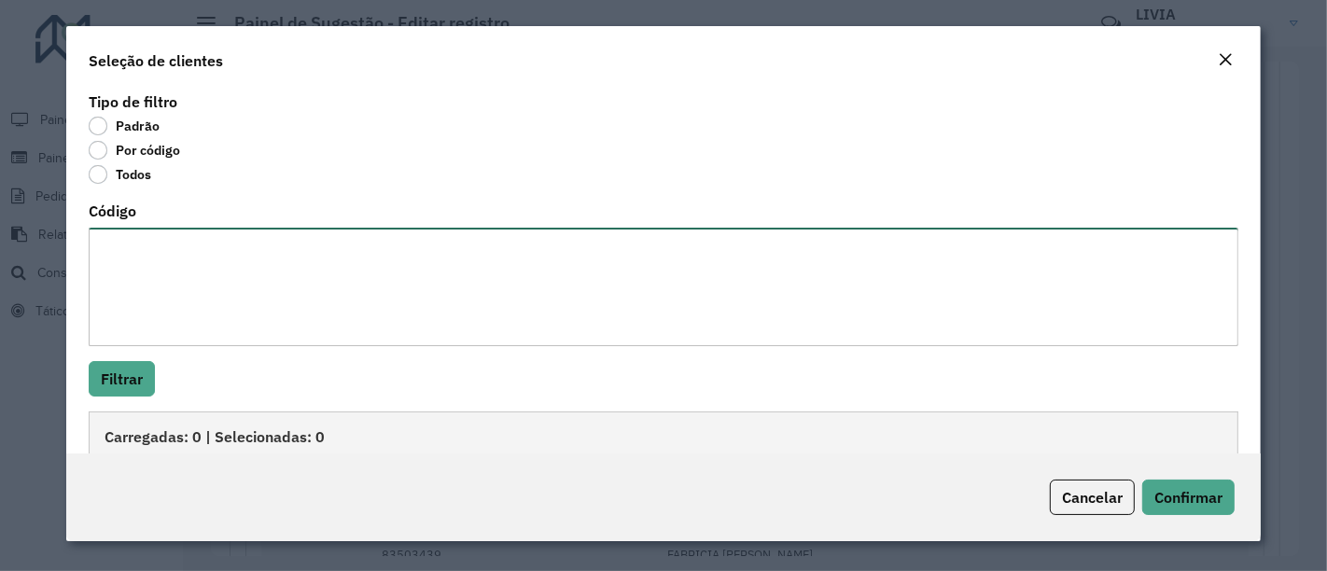
click at [197, 291] on textarea "Código" at bounding box center [664, 287] width 1150 height 119
paste textarea "******** ******** ******** ******** ******** ******** ******** ******** *******…"
type textarea "******** ******** ******** ******** ******** ******** ******** ******** *******…"
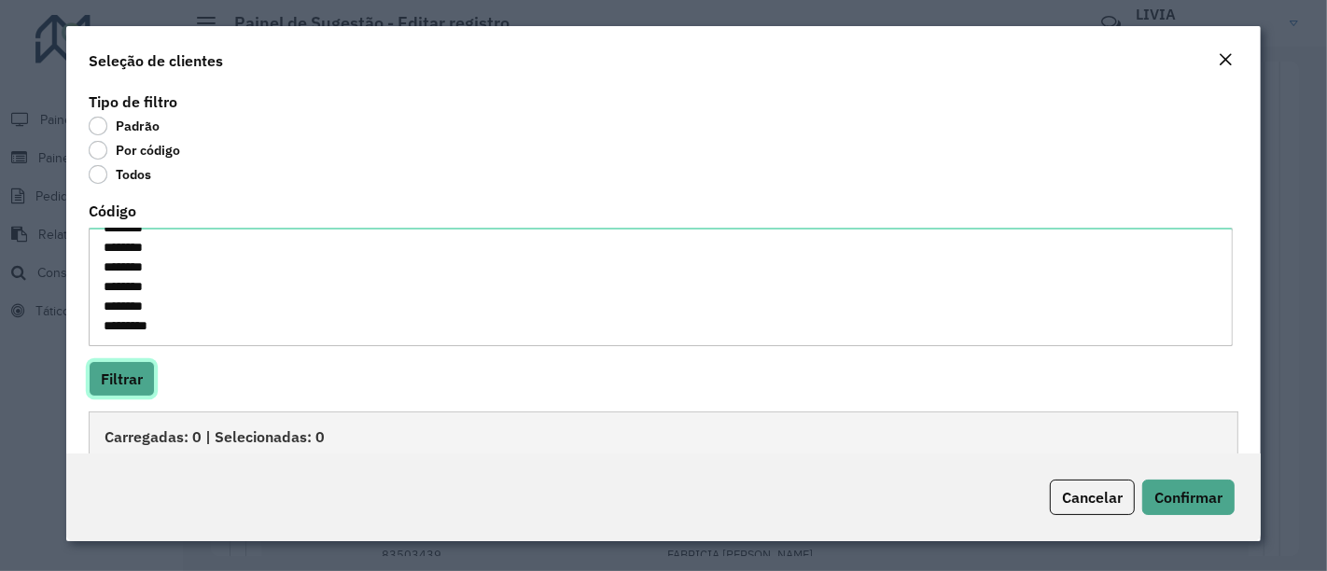
drag, startPoint x: 144, startPoint y: 374, endPoint x: 230, endPoint y: 377, distance: 86.8
click at [144, 374] on button "Filtrar" at bounding box center [122, 378] width 66 height 35
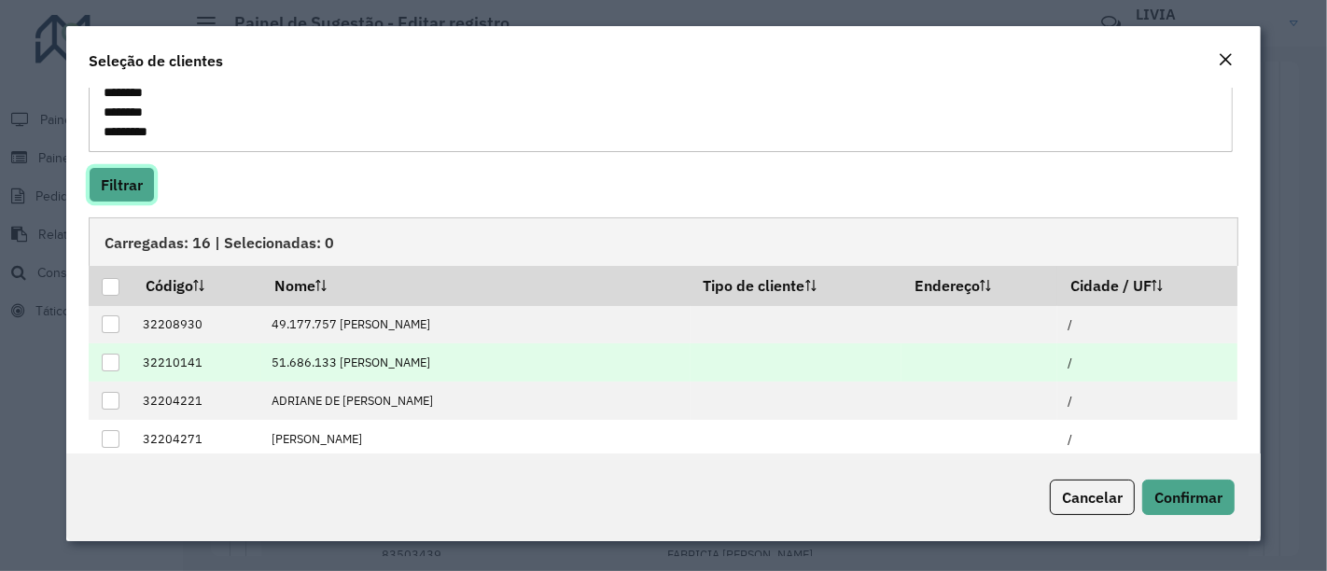
scroll to position [207, 0]
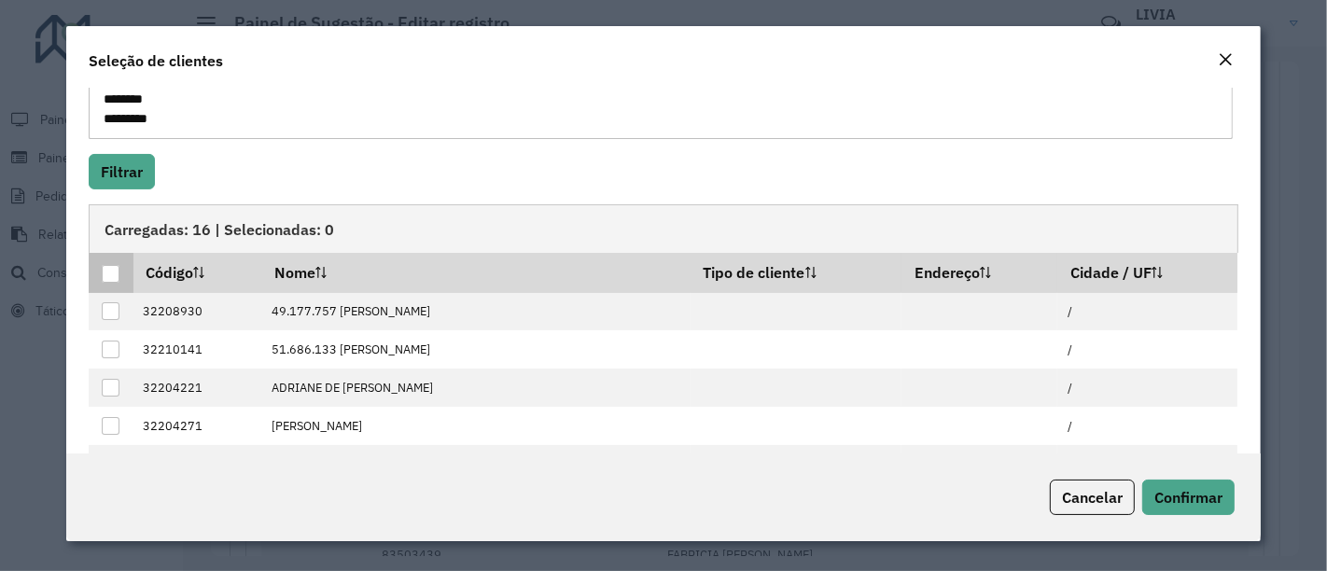
click at [117, 272] on div at bounding box center [111, 274] width 18 height 18
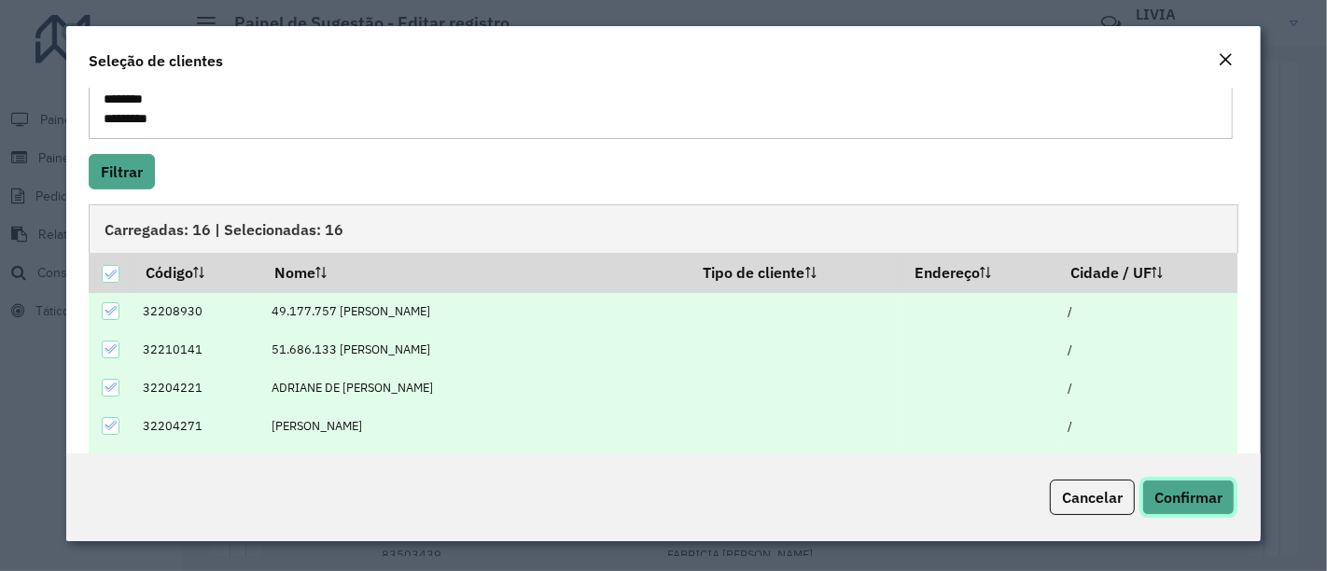
click at [1207, 489] on span "Confirmar" at bounding box center [1188, 497] width 68 height 19
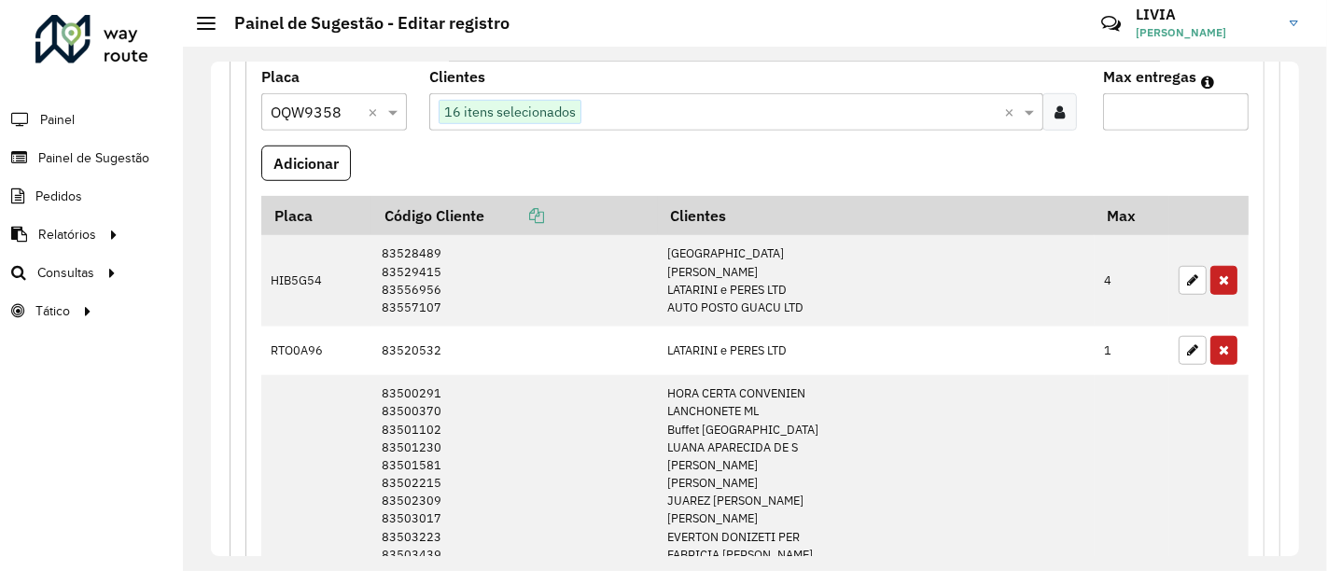
click at [1124, 106] on input "*" at bounding box center [1176, 111] width 146 height 37
type input "**"
click at [352, 155] on formly-field "Adicionar" at bounding box center [755, 171] width 1010 height 50
click at [325, 159] on button "Adicionar" at bounding box center [306, 163] width 90 height 35
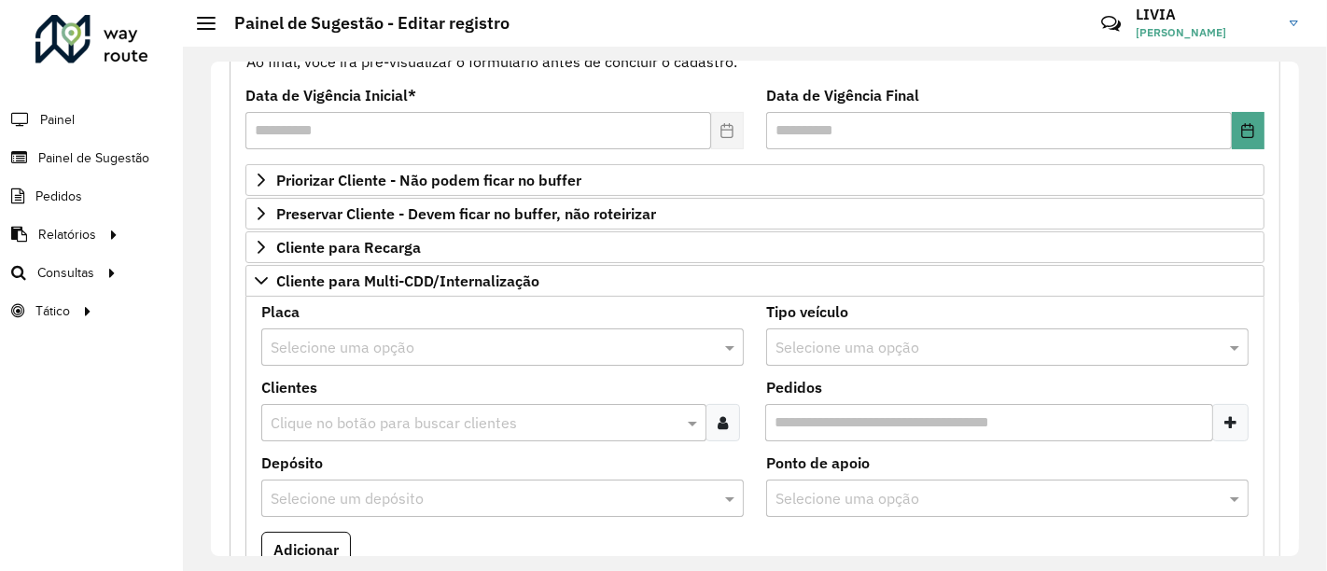
scroll to position [134, 0]
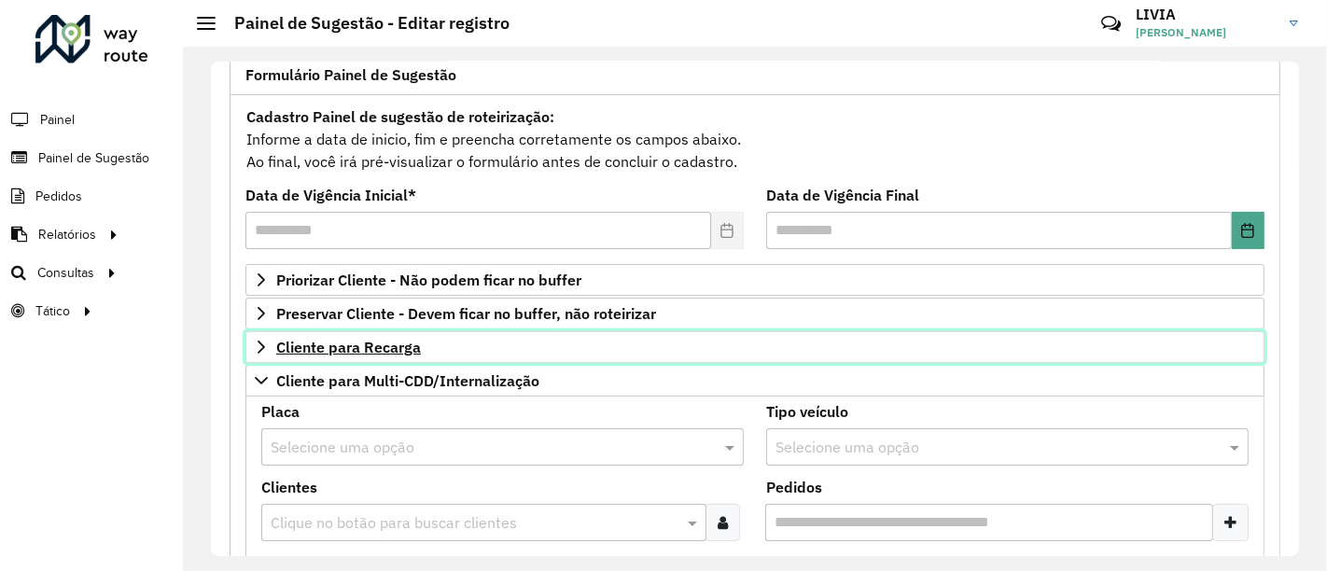
click at [315, 340] on span "Cliente para Recarga" at bounding box center [348, 347] width 145 height 15
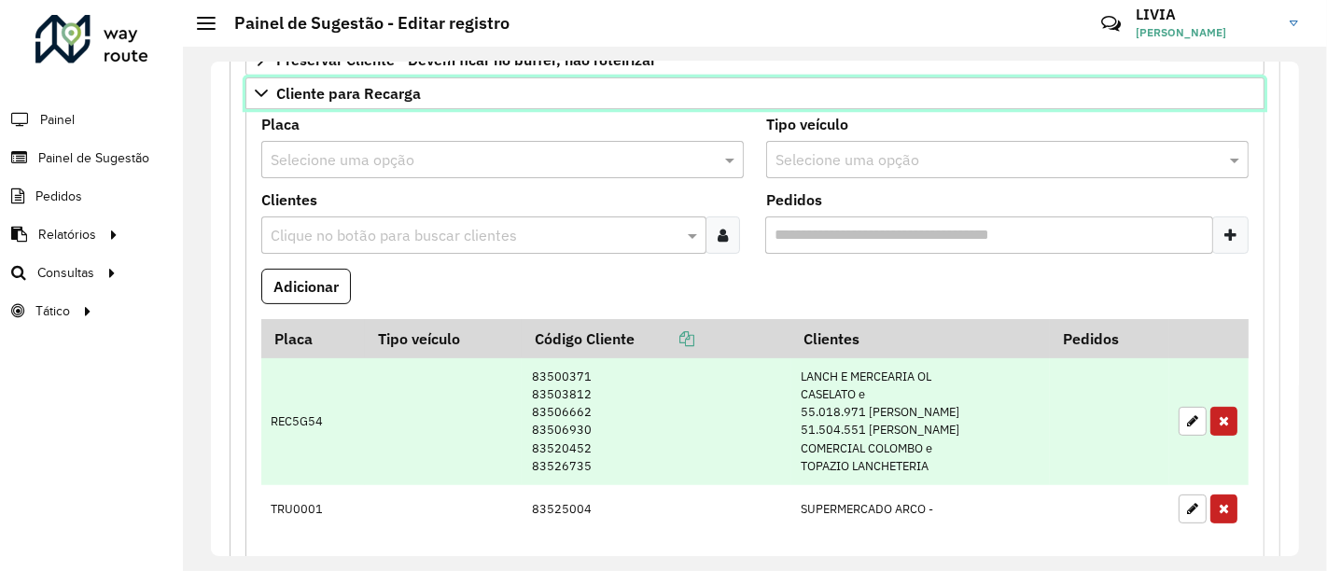
scroll to position [342, 0]
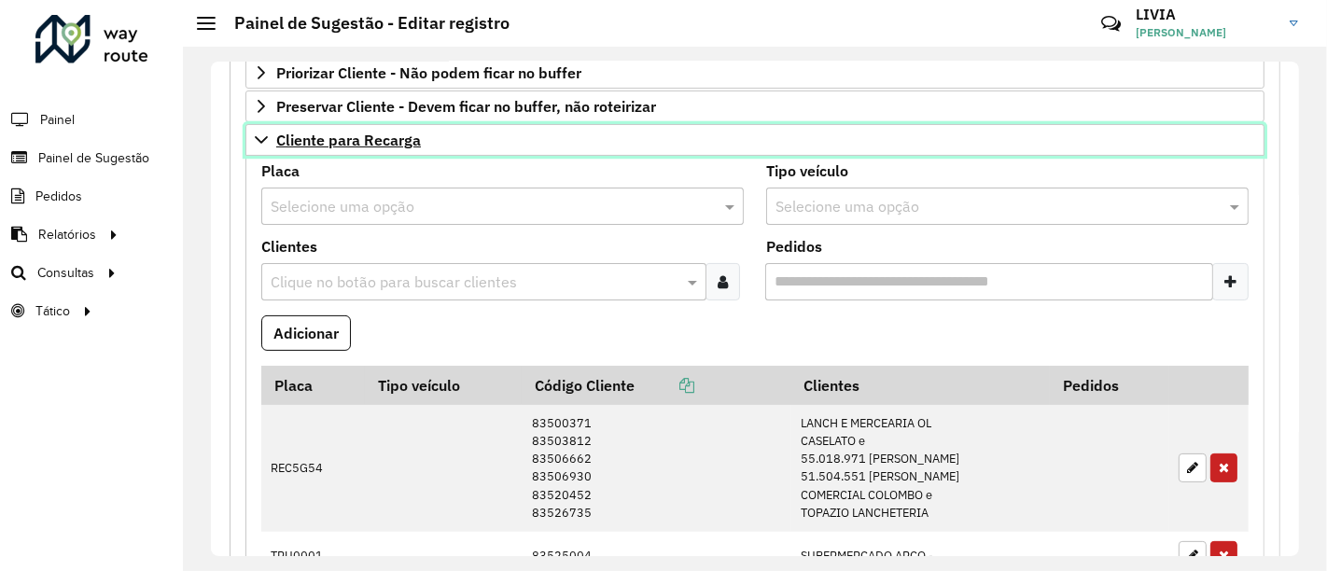
click at [264, 142] on icon at bounding box center [261, 140] width 15 height 15
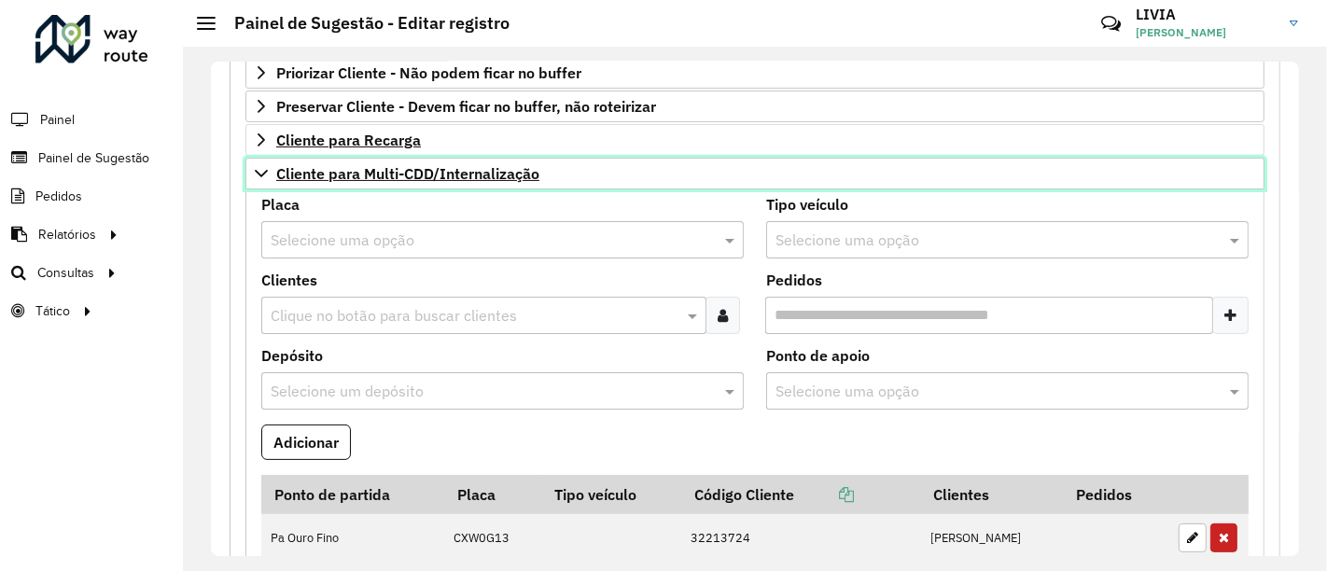
click at [261, 170] on icon at bounding box center [261, 173] width 15 height 15
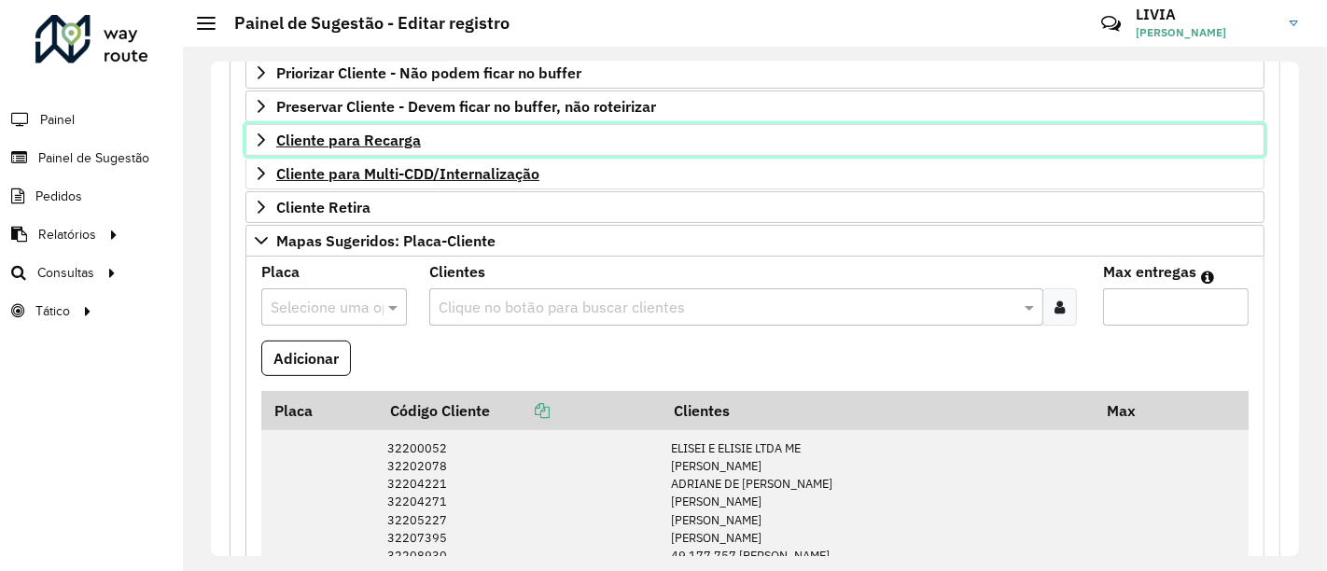
click at [328, 142] on span "Cliente para Recarga" at bounding box center [348, 140] width 145 height 15
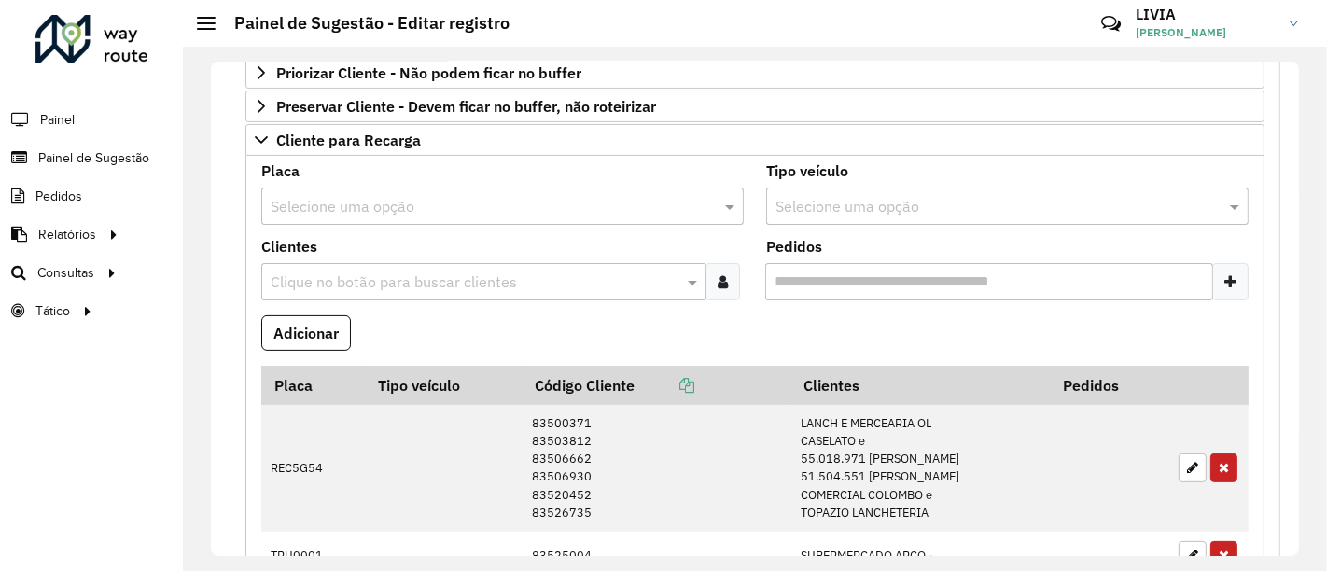
click at [326, 207] on input "text" at bounding box center [484, 207] width 426 height 22
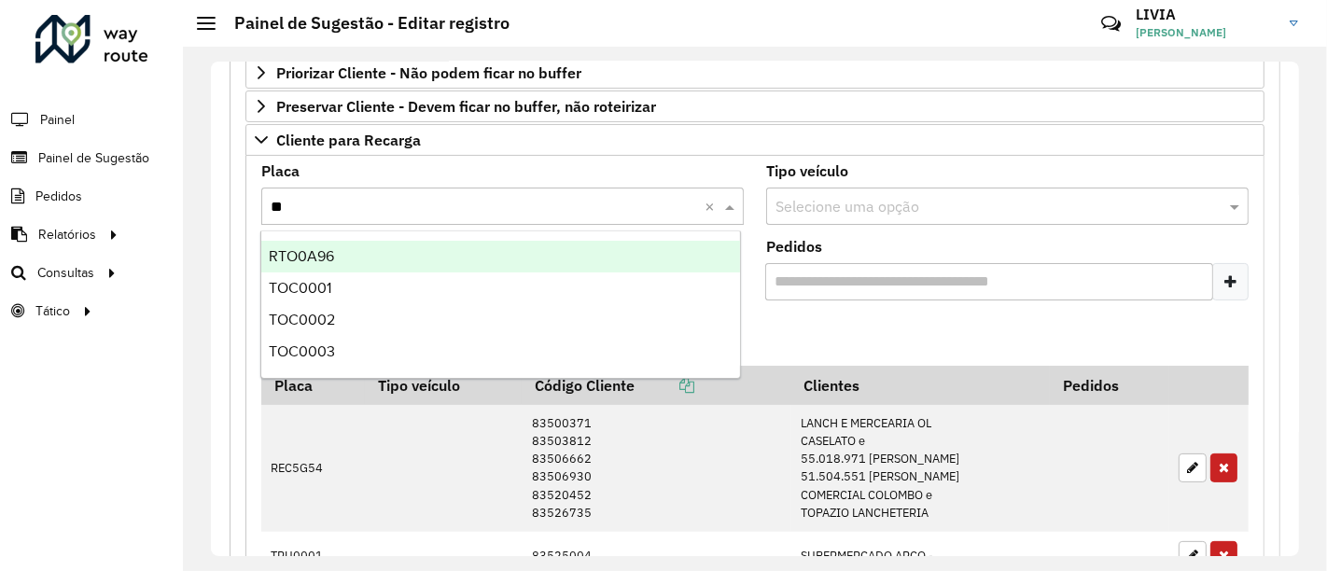
type input "***"
click at [359, 260] on div "TOC0001" at bounding box center [500, 257] width 479 height 32
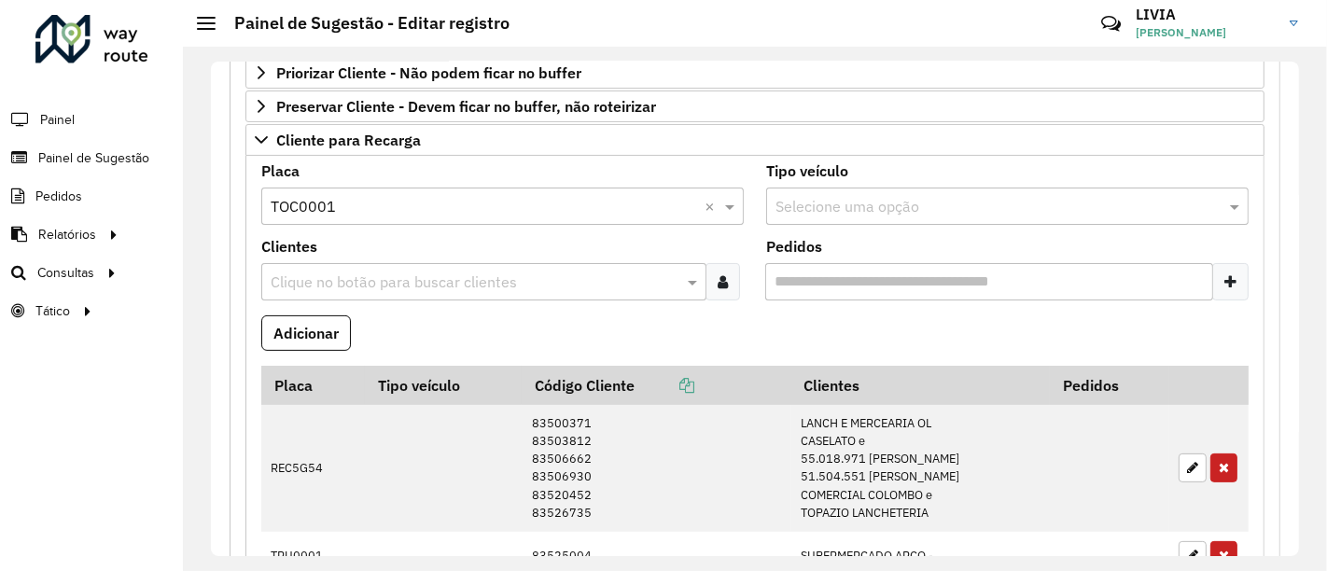
click at [322, 272] on input "text" at bounding box center [474, 283] width 417 height 22
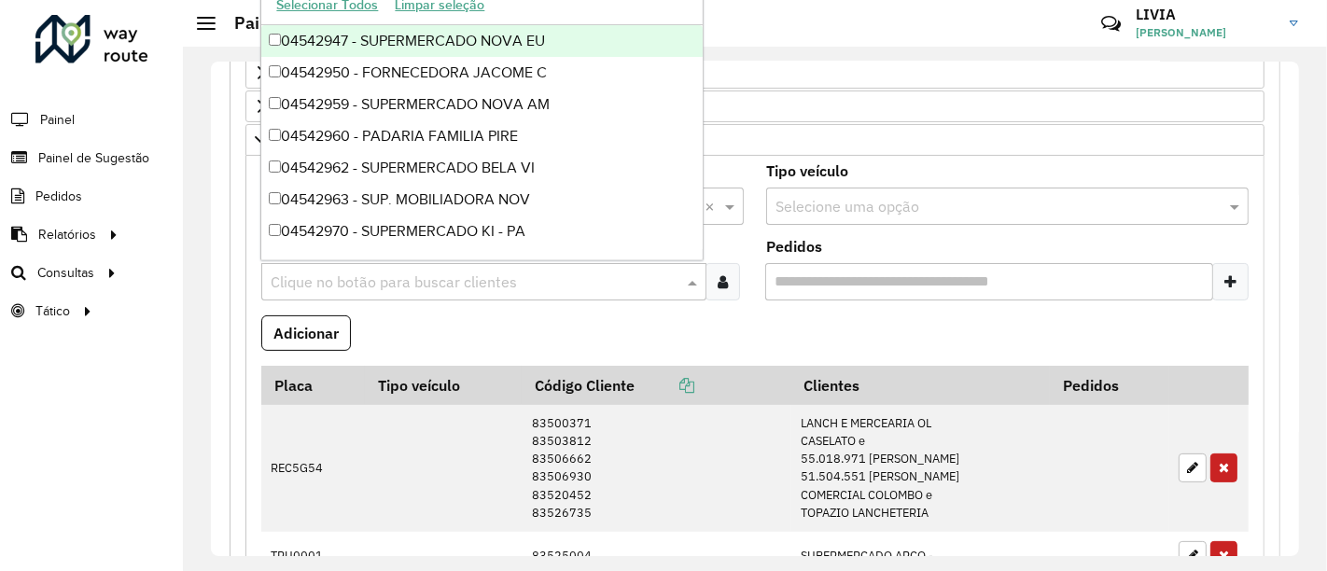
paste input "********"
type input "********"
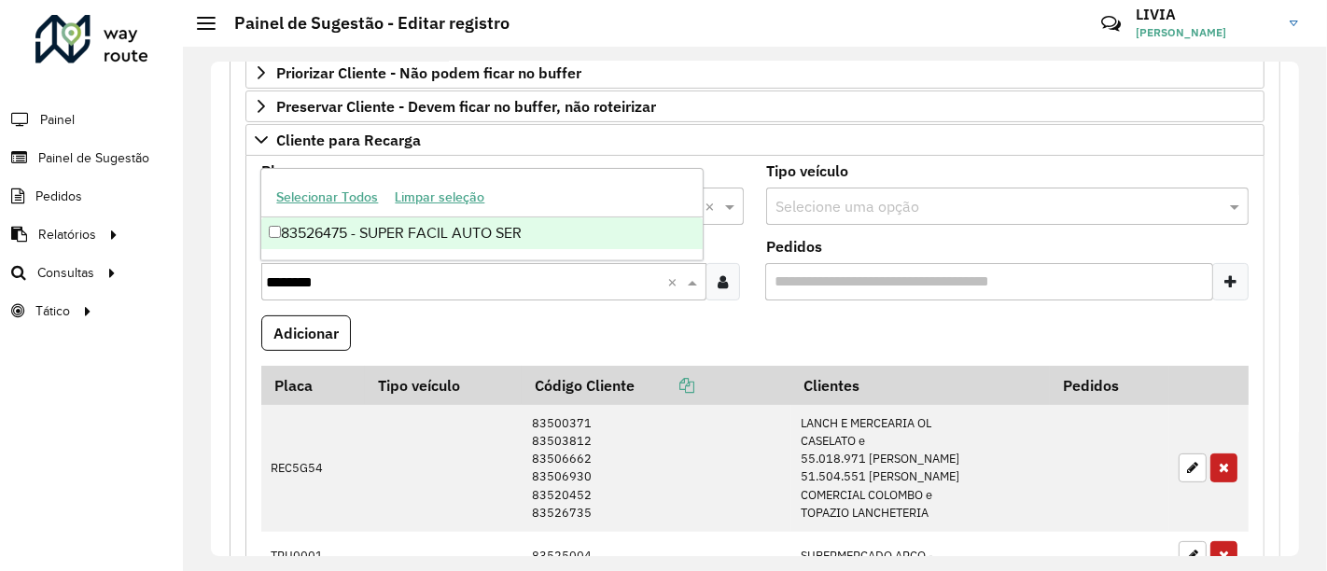
click at [450, 231] on div "83526475 - SUPER FACIL AUTO SER" at bounding box center [481, 233] width 441 height 32
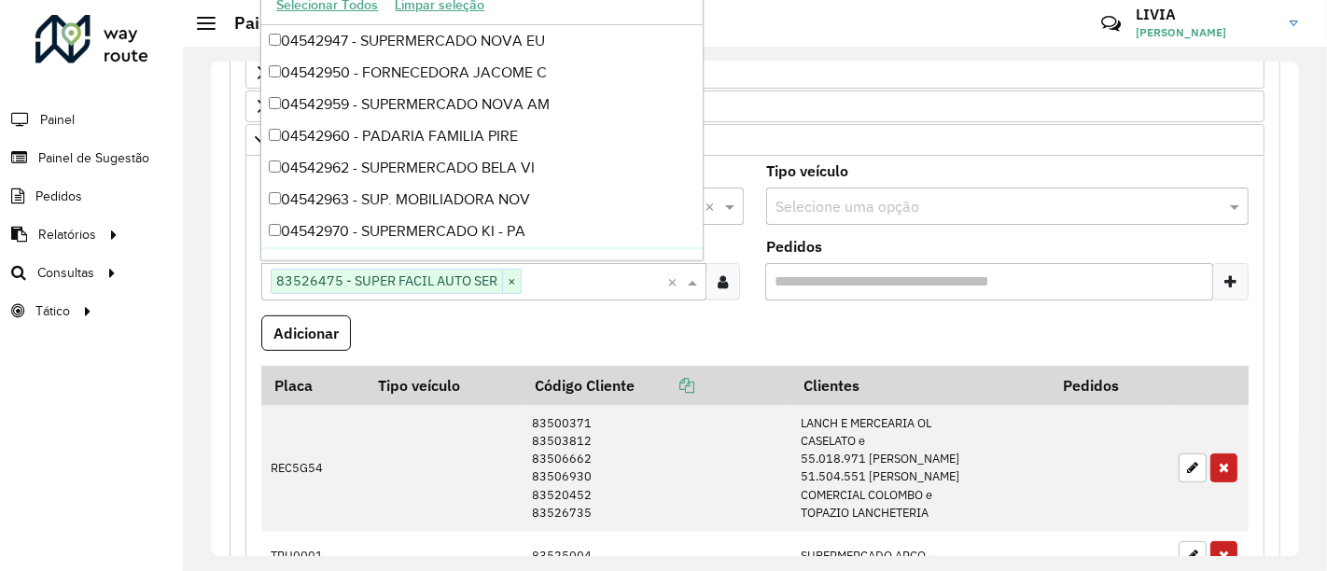
click at [523, 315] on formly-field "Adicionar" at bounding box center [755, 340] width 1010 height 50
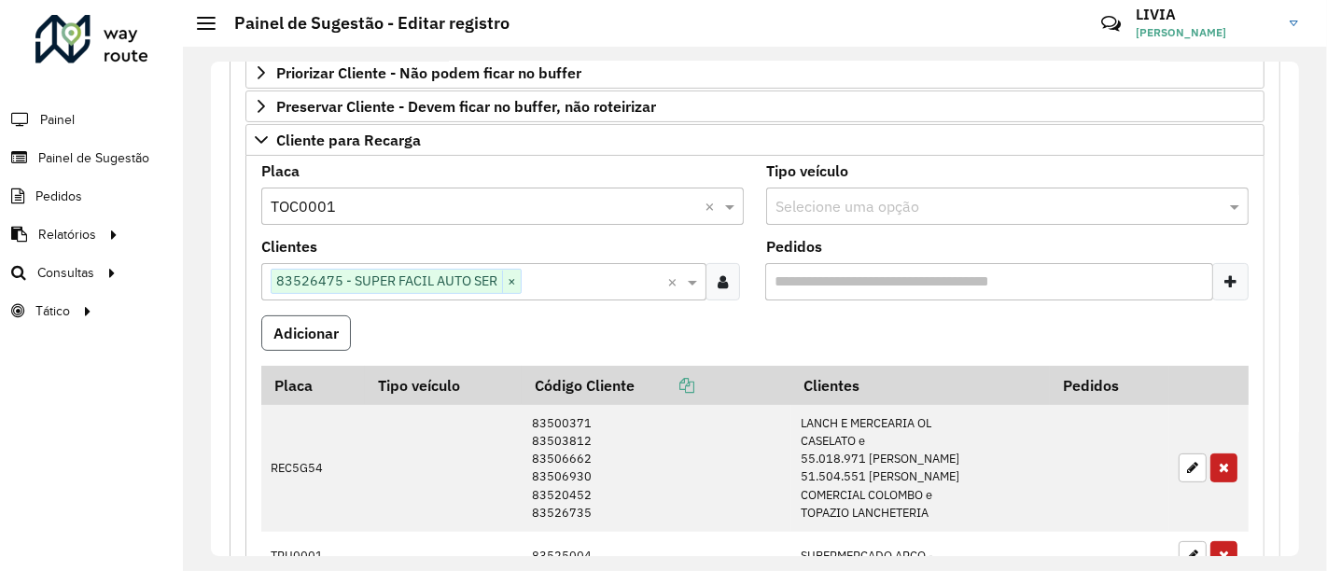
click at [333, 331] on button "Adicionar" at bounding box center [306, 332] width 90 height 35
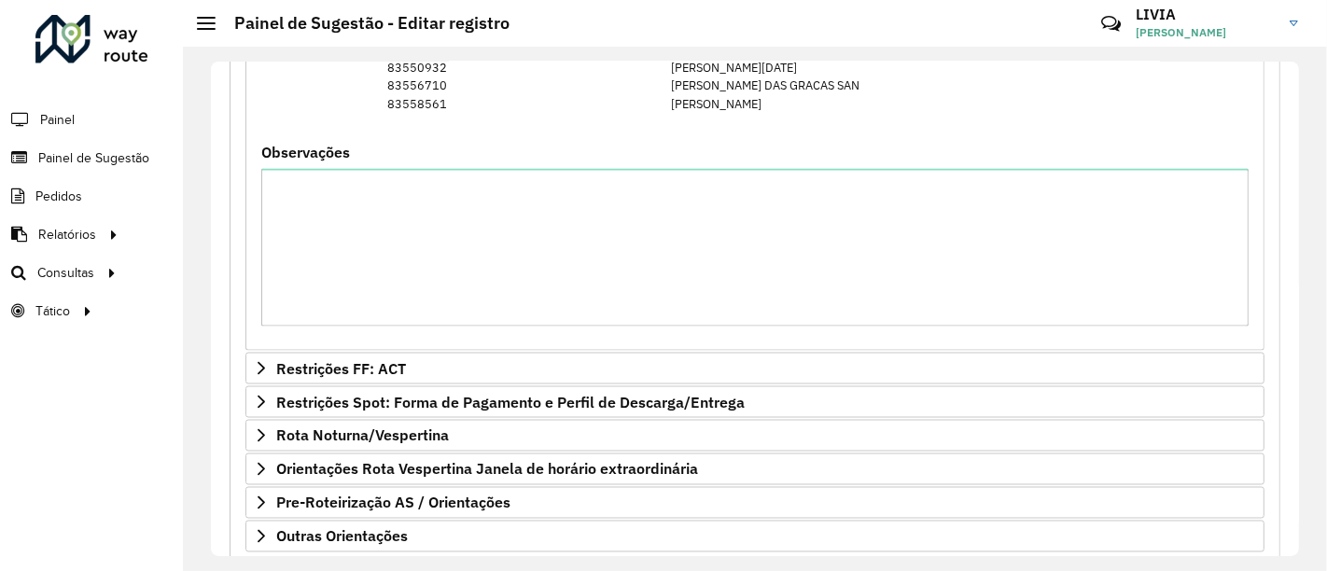
scroll to position [2722, 0]
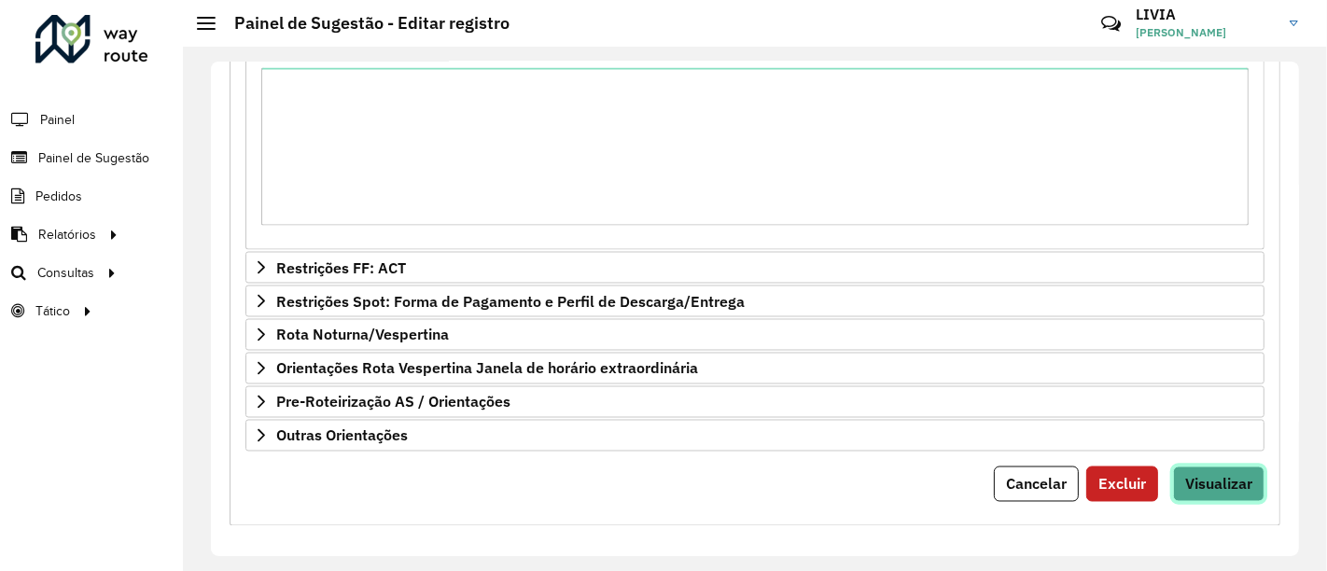
click at [1221, 475] on span "Visualizar" at bounding box center [1218, 484] width 67 height 19
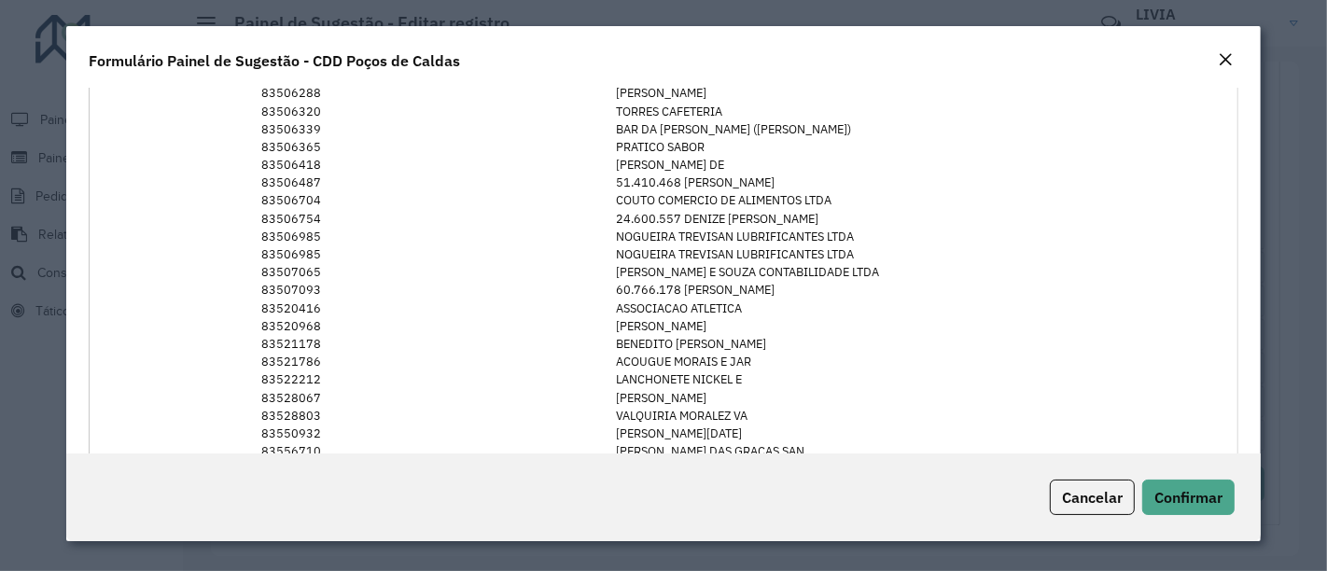
scroll to position [2163, 0]
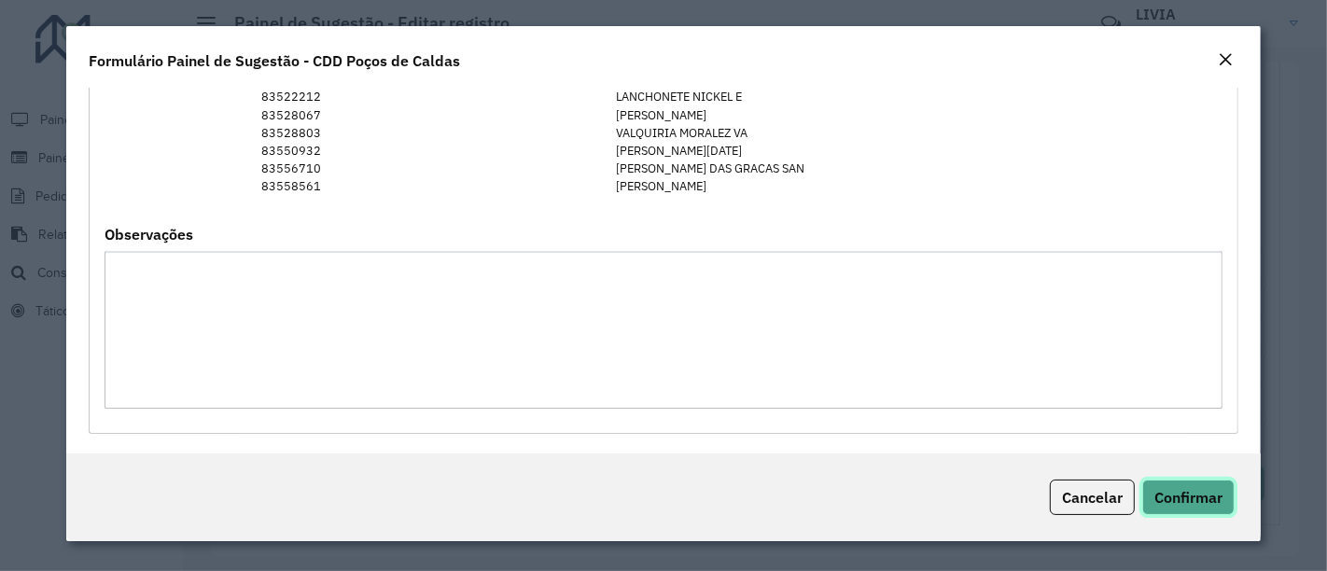
click at [1191, 491] on span "Confirmar" at bounding box center [1188, 497] width 68 height 19
